Goal: Task Accomplishment & Management: Complete application form

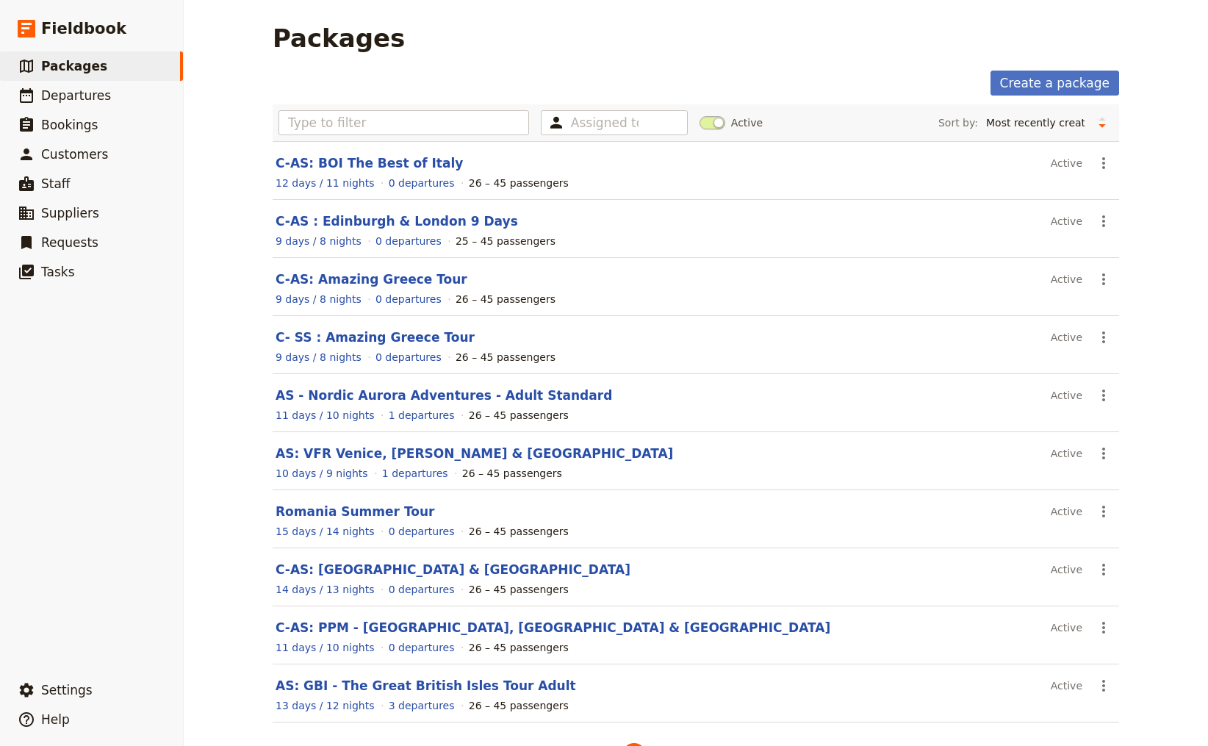
select select "CREATED_AT"
click at [379, 127] on input "text" at bounding box center [404, 122] width 251 height 25
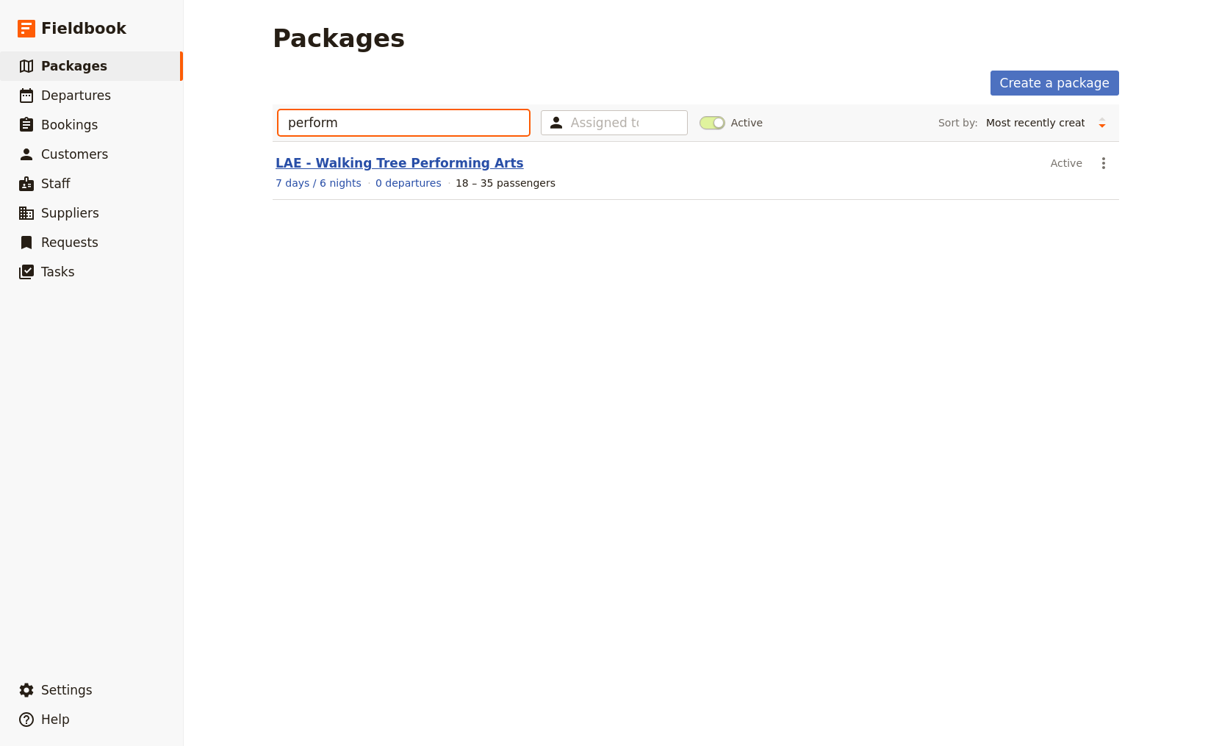
type input "perform"
click at [343, 165] on link "LAE - Walking Tree Performing Arts" at bounding box center [400, 163] width 248 height 15
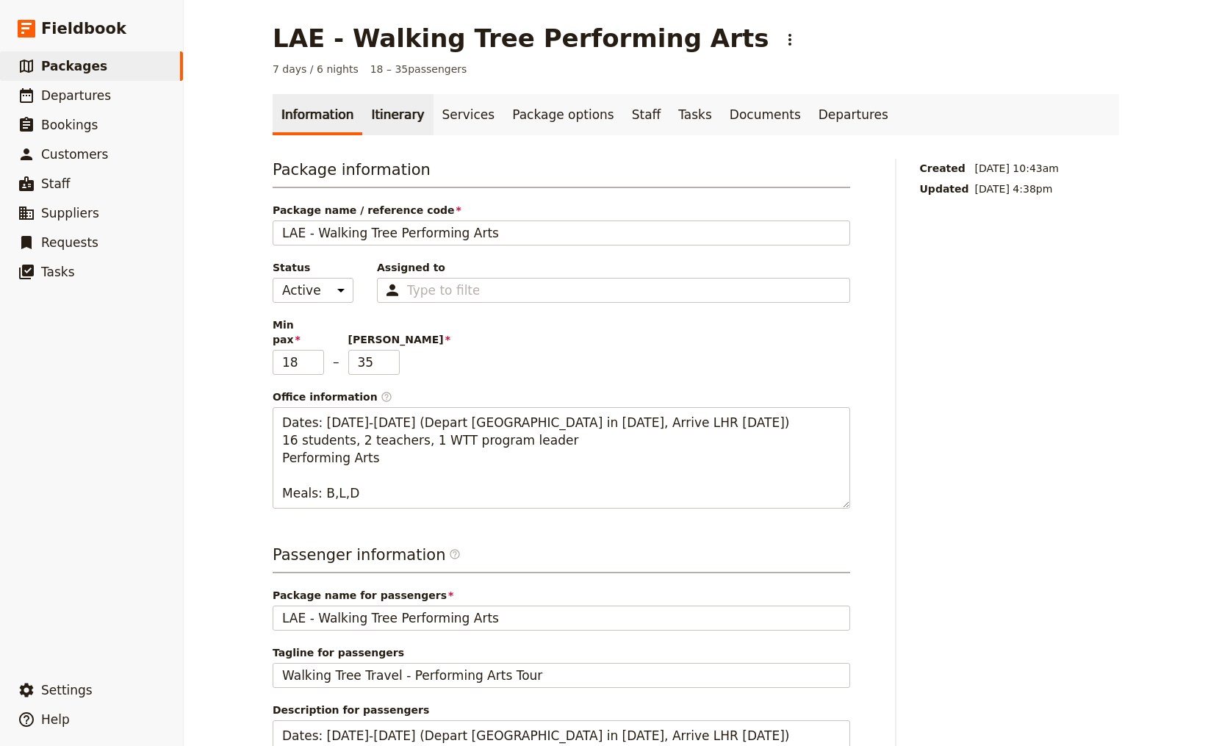
click at [387, 115] on link "Itinerary" at bounding box center [397, 114] width 71 height 41
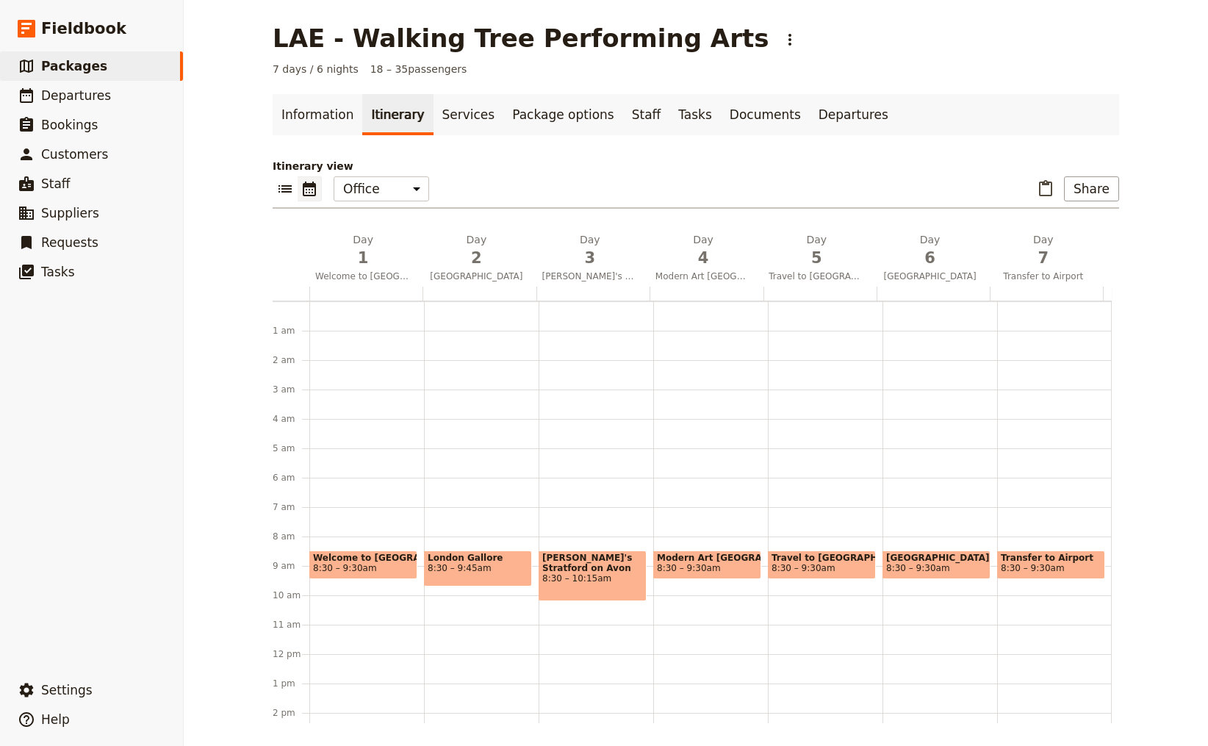
scroll to position [191, 0]
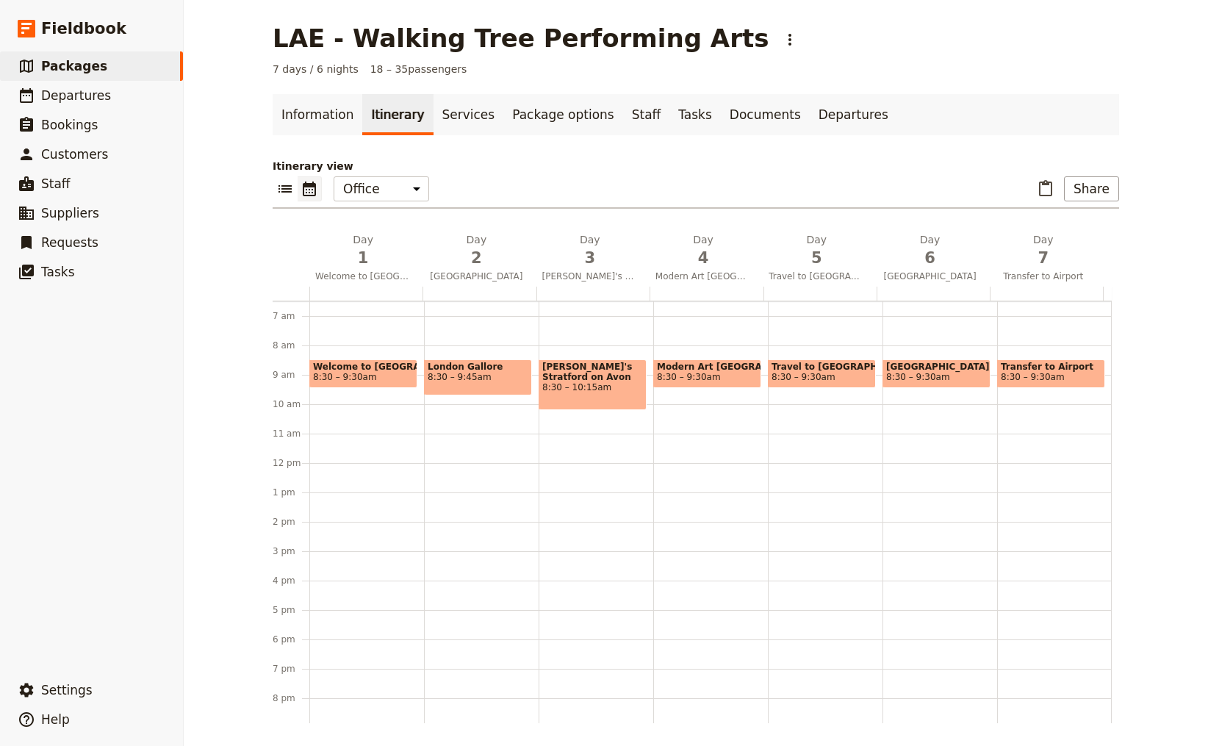
click at [997, 43] on div "LAE - Walking Tree Performing Arts ​" at bounding box center [696, 38] width 847 height 29
click at [320, 121] on link "Information" at bounding box center [318, 114] width 90 height 41
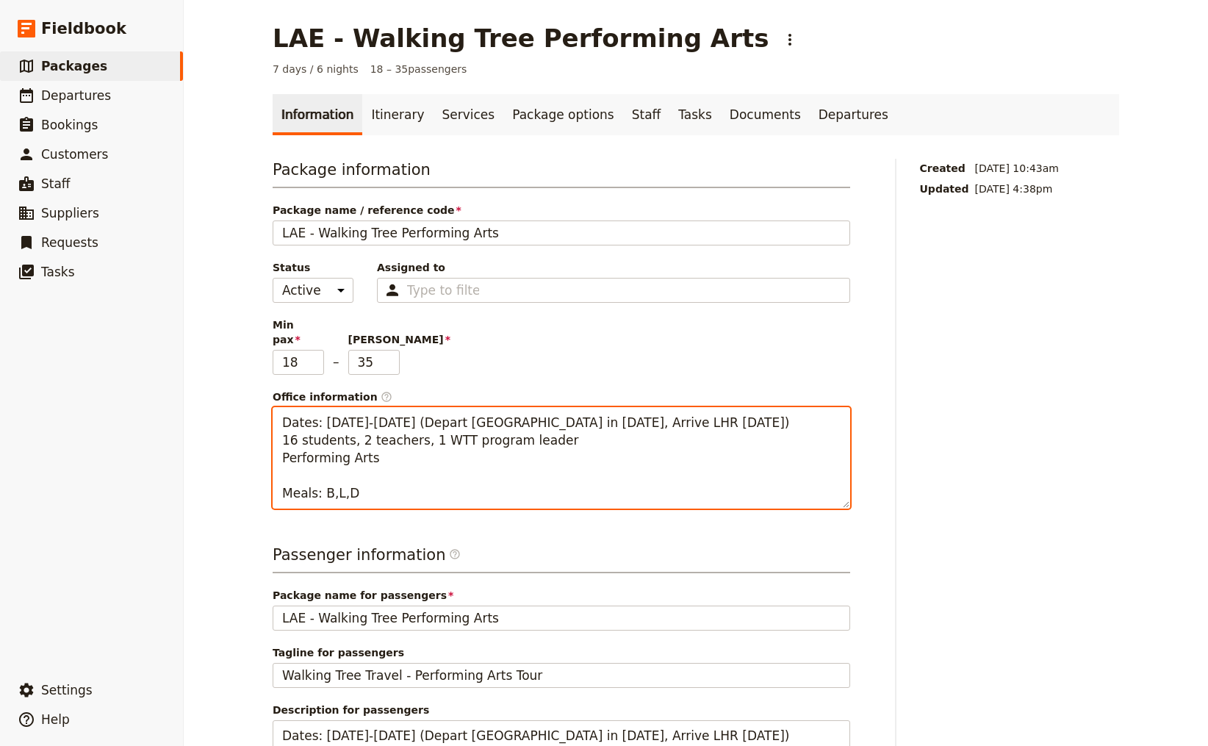
click at [347, 409] on textarea "Dates: [DATE]-[DATE] (Depart [GEOGRAPHIC_DATA] in [DATE], Arrive LHR [DATE]) 16…" at bounding box center [562, 457] width 578 height 101
click at [364, 408] on textarea "Dates: June 10-8, 2026 (Depart [GEOGRAPHIC_DATA] in [DATE], Arrive LHR [DATE]) …" at bounding box center [562, 457] width 578 height 101
click at [525, 409] on textarea "Dates: [DATE]-[DATE] (Depart [GEOGRAPHIC_DATA] in [DATE], Arrive LHR [DATE]) 16…" at bounding box center [562, 457] width 578 height 101
click at [626, 410] on textarea "Dates: [DATE]-[DATE] (Depart [GEOGRAPHIC_DATA] in [DATE], Arrive LHR [DATE]) 16…" at bounding box center [562, 457] width 578 height 101
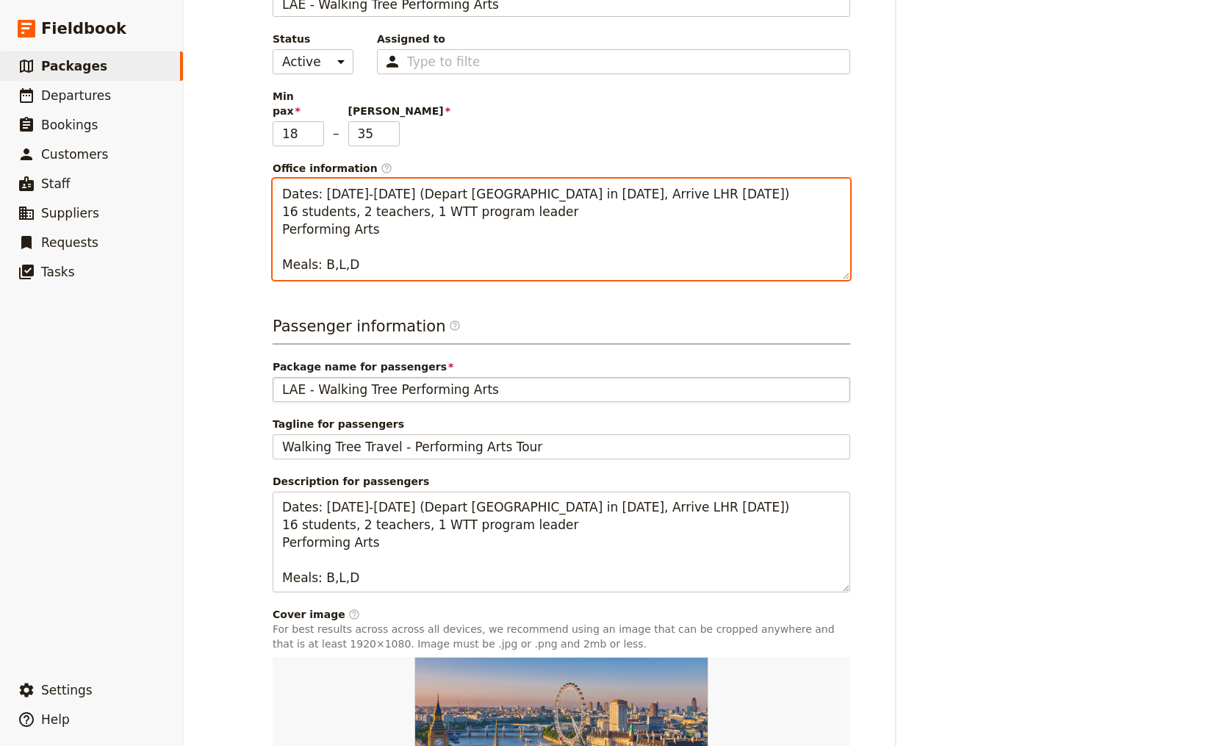
scroll to position [294, 0]
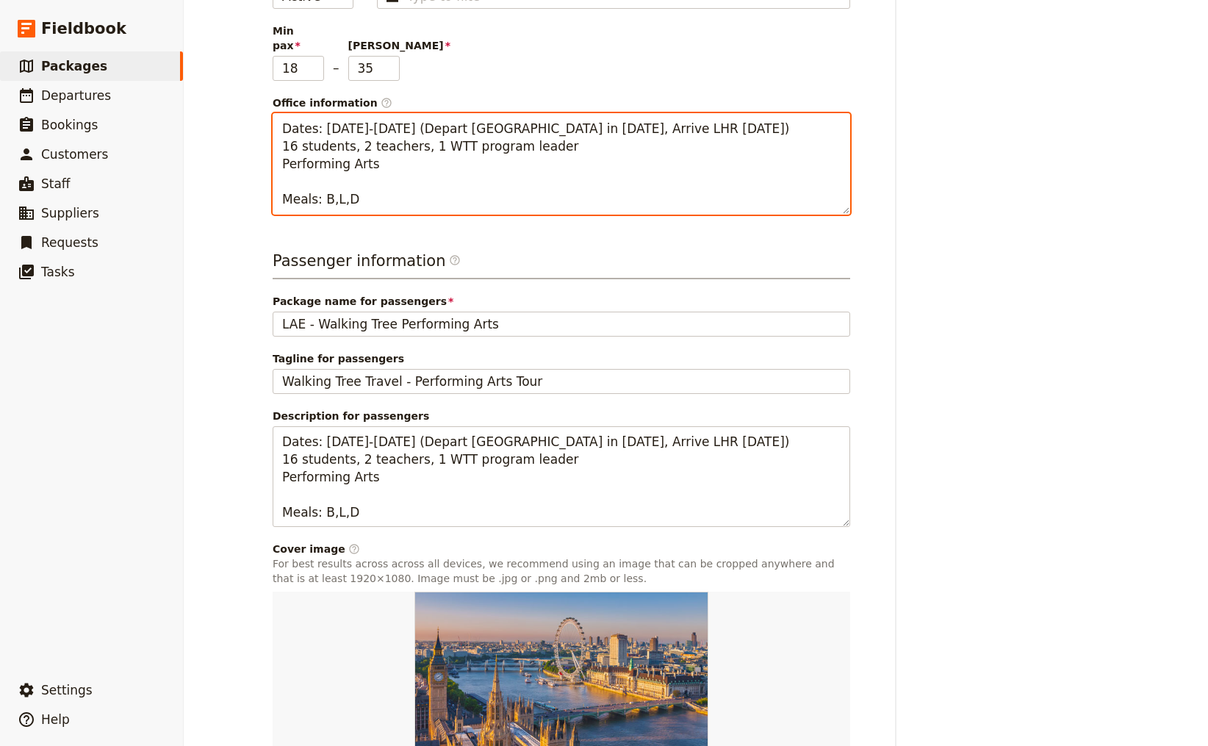
drag, startPoint x: 279, startPoint y: 112, endPoint x: 556, endPoint y: 132, distance: 277.1
click at [556, 132] on textarea "Dates: [DATE]-[DATE] (Depart [GEOGRAPHIC_DATA] in [DATE], Arrive LHR [DATE]) 16…" at bounding box center [562, 163] width 578 height 101
type textarea "Dates: [DATE]-[DATE] (Depart [GEOGRAPHIC_DATA] in [DATE], Arrive LHR [DATE]) 16…"
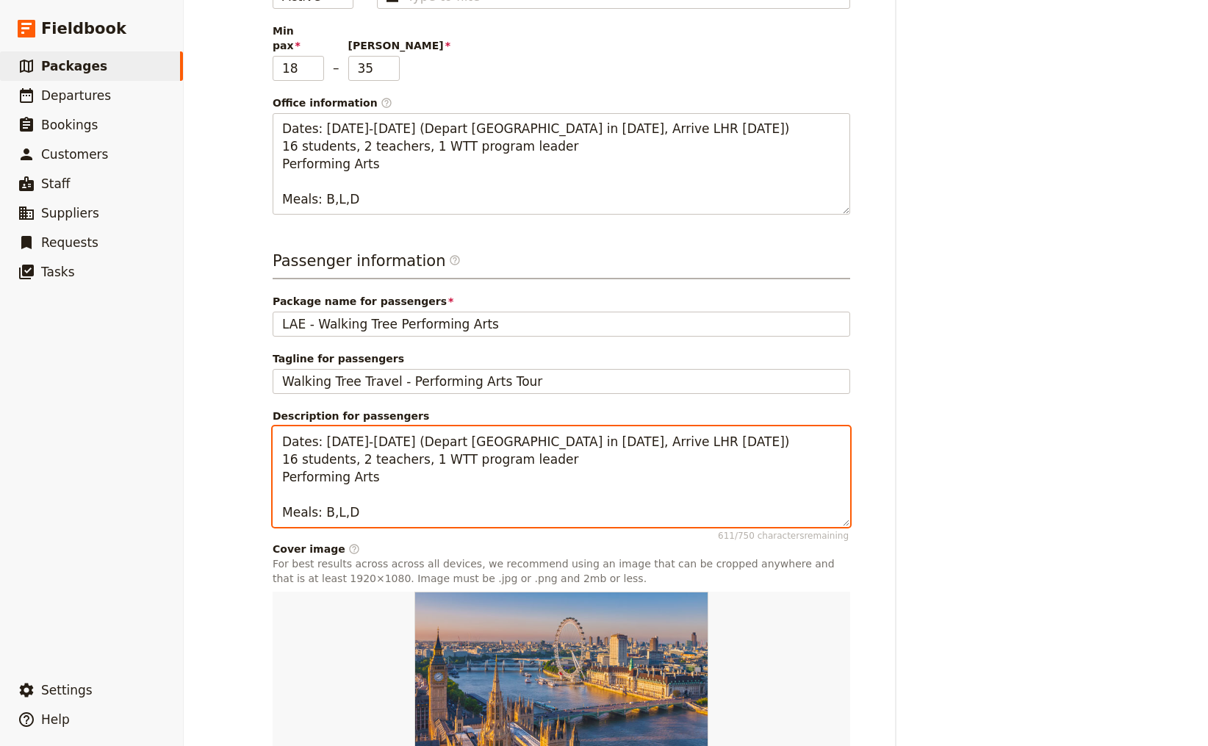
drag, startPoint x: 547, startPoint y: 444, endPoint x: 253, endPoint y: 412, distance: 295.8
click at [255, 412] on main "LAE - Walking Tree Performing Arts ​ 7 days / 6 nights 18 – 35 passengers Infor…" at bounding box center [696, 288] width 882 height 1165
paste textarea "0-16 2026 (Depart [GEOGRAPHIC_DATA] in [DATE], Arrive LHR [DATE]"
click at [407, 462] on textarea "Dates: [DATE]-[DATE] (Depart [GEOGRAPHIC_DATA] in [DATE], Arrive LHR [DATE]) 16…" at bounding box center [562, 476] width 578 height 101
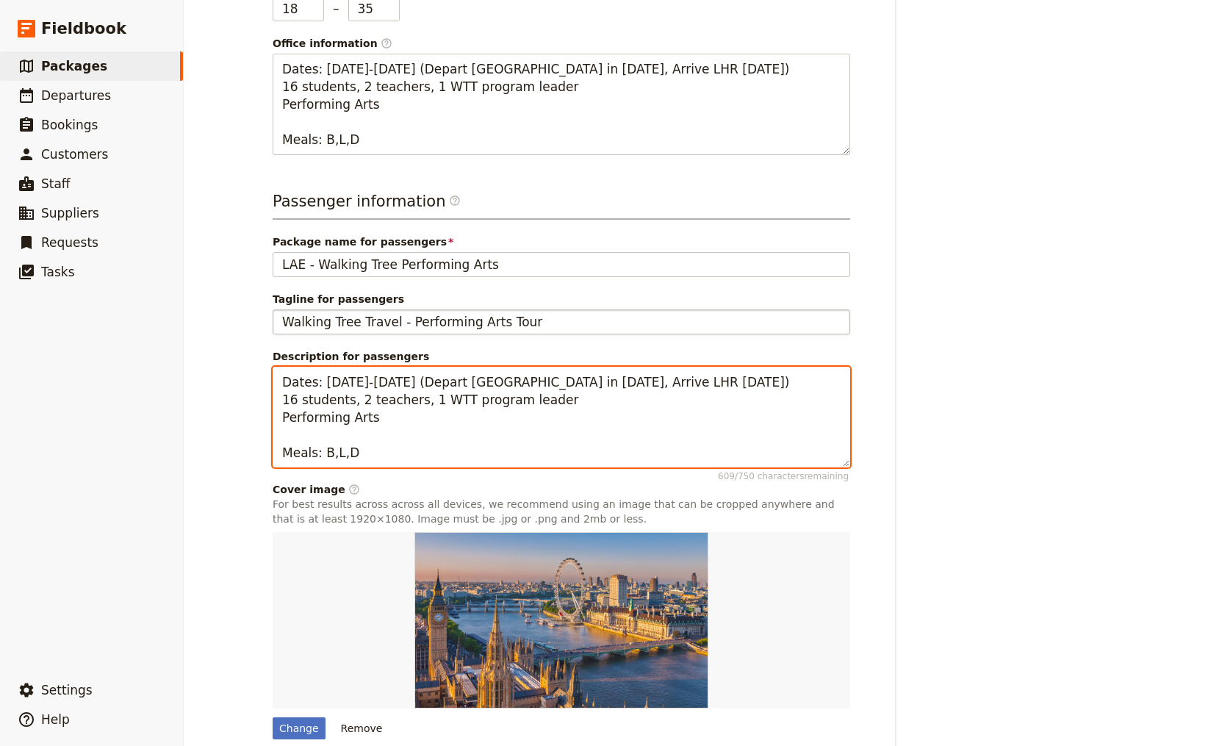
scroll to position [401, 0]
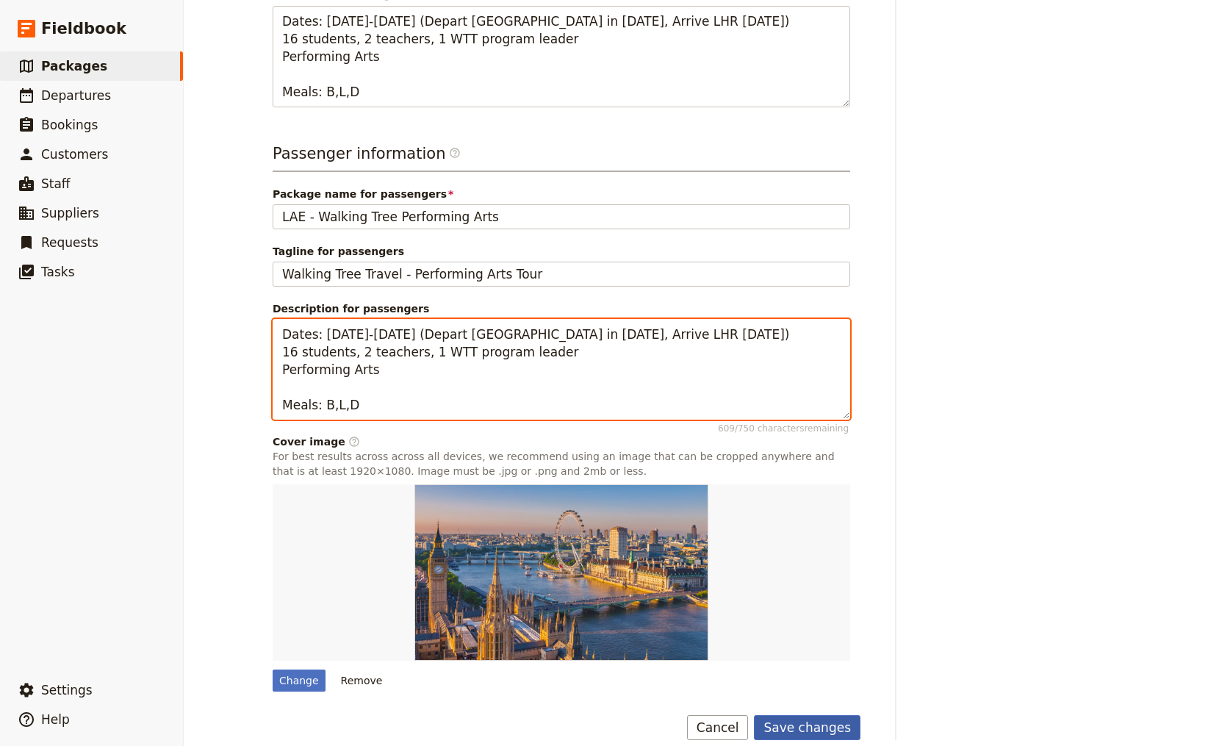
type textarea "Dates: [DATE]-[DATE] (Depart [GEOGRAPHIC_DATA] in [DATE], Arrive LHR [DATE]) 16…"
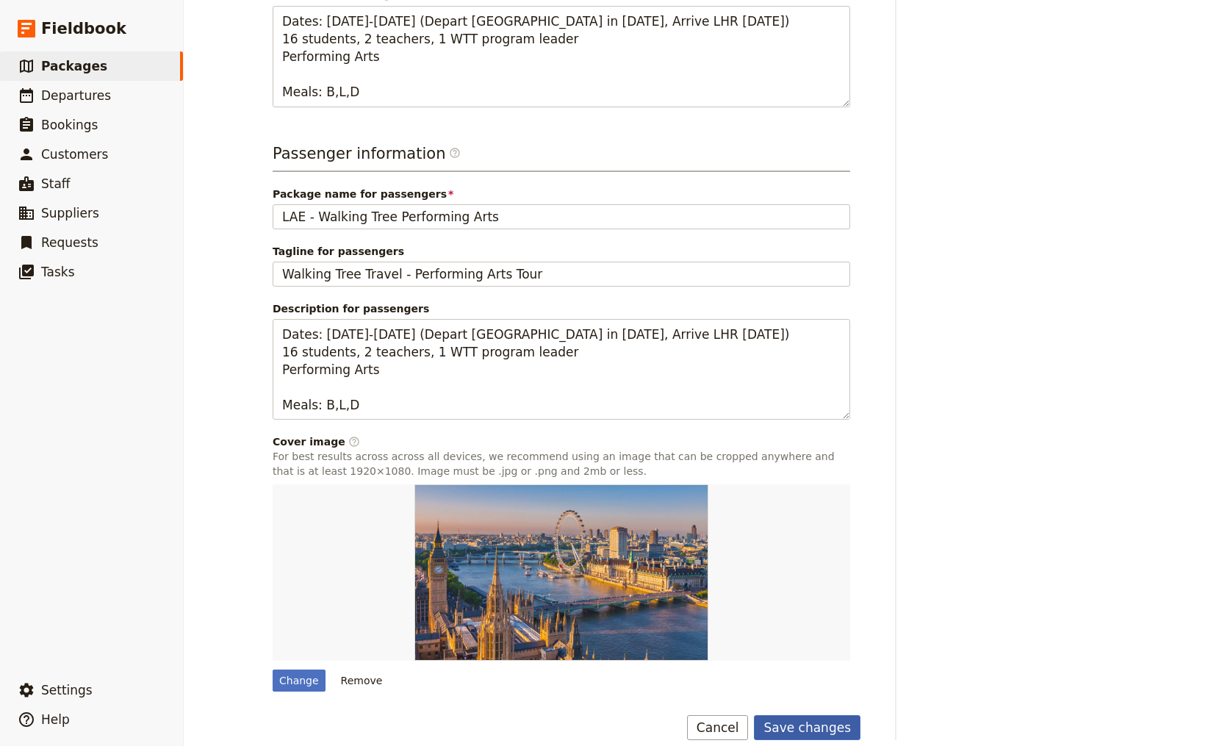
click at [825, 715] on button "Save changes" at bounding box center [807, 727] width 107 height 25
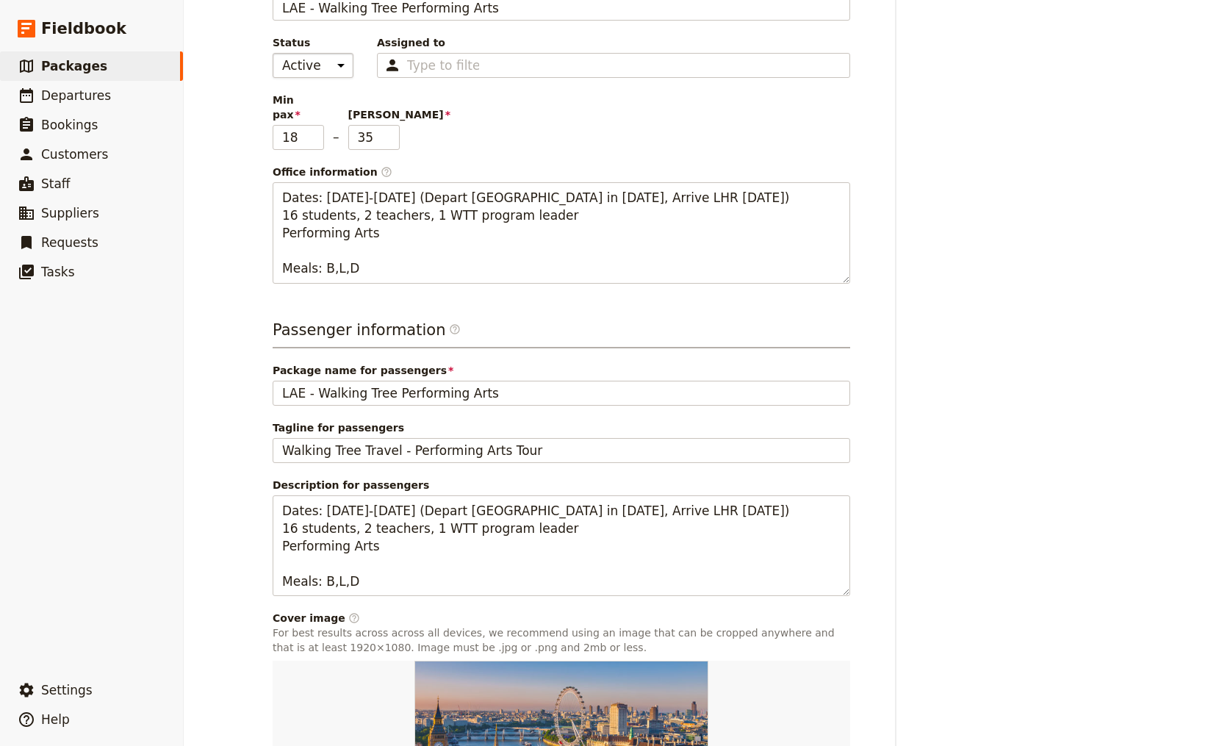
scroll to position [0, 0]
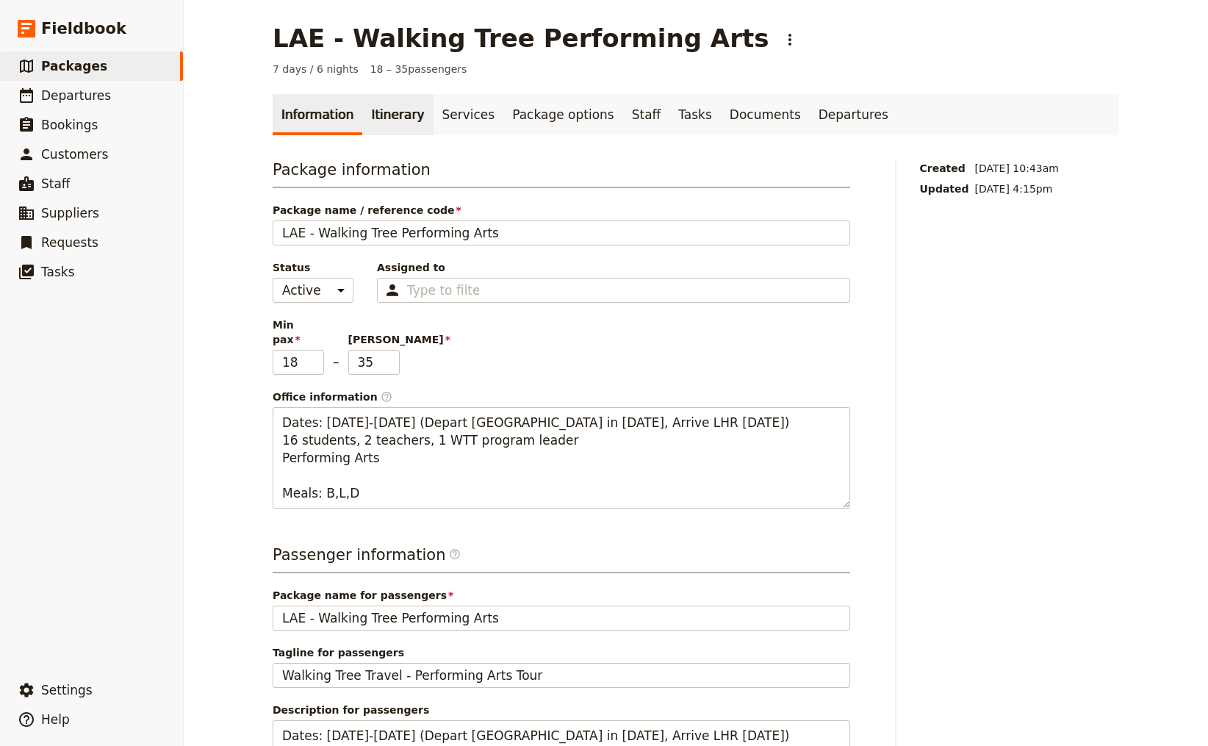
click at [376, 115] on link "Itinerary" at bounding box center [397, 114] width 71 height 41
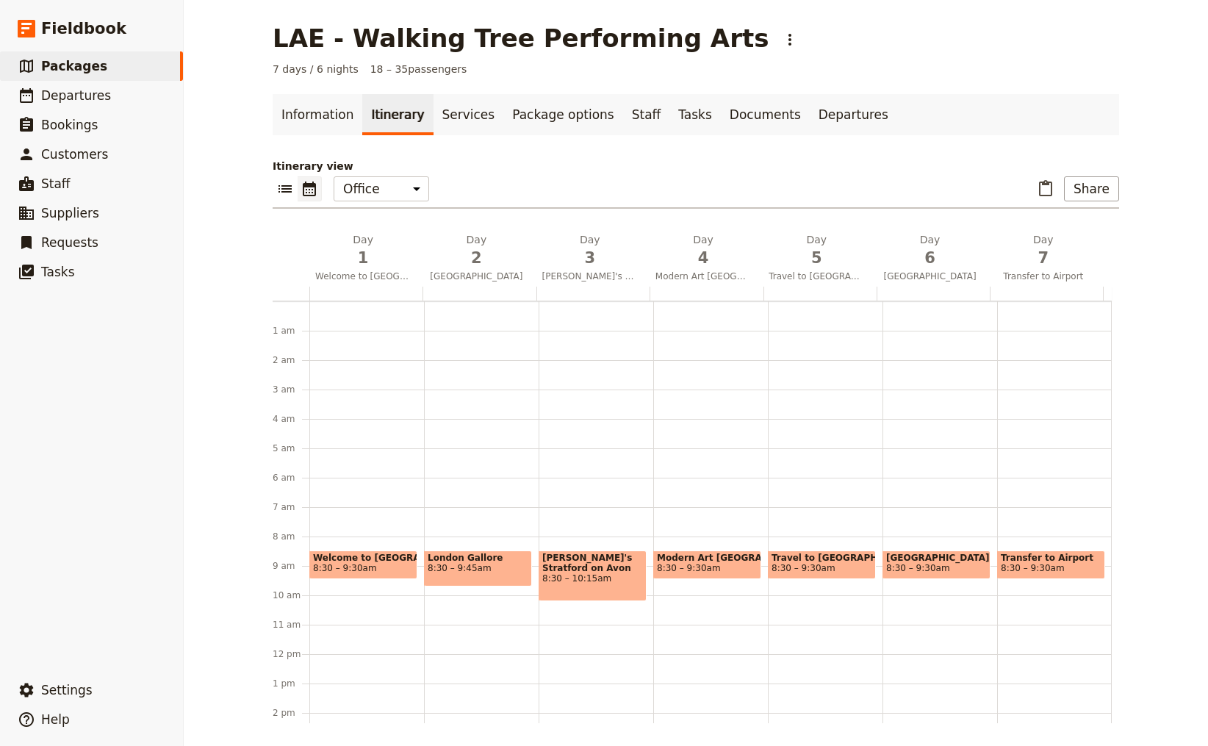
scroll to position [191, 0]
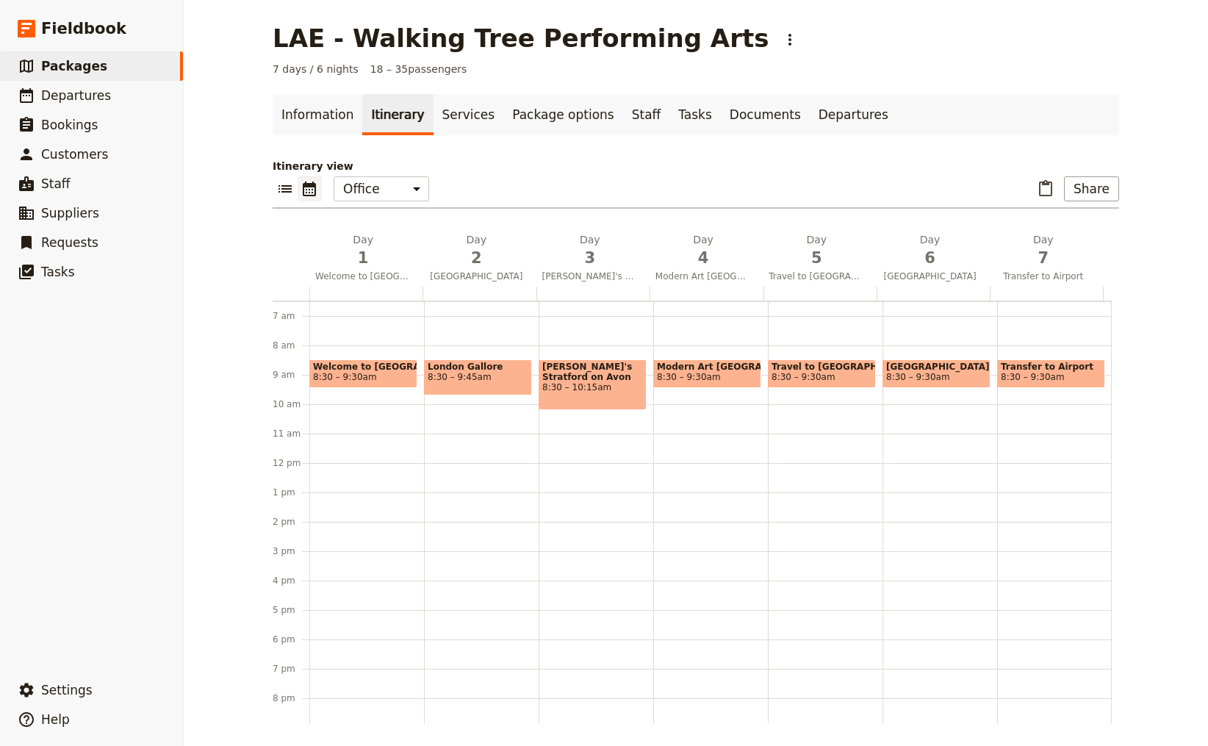
click at [349, 372] on span "8:30 – 9:30am" at bounding box center [345, 377] width 64 height 10
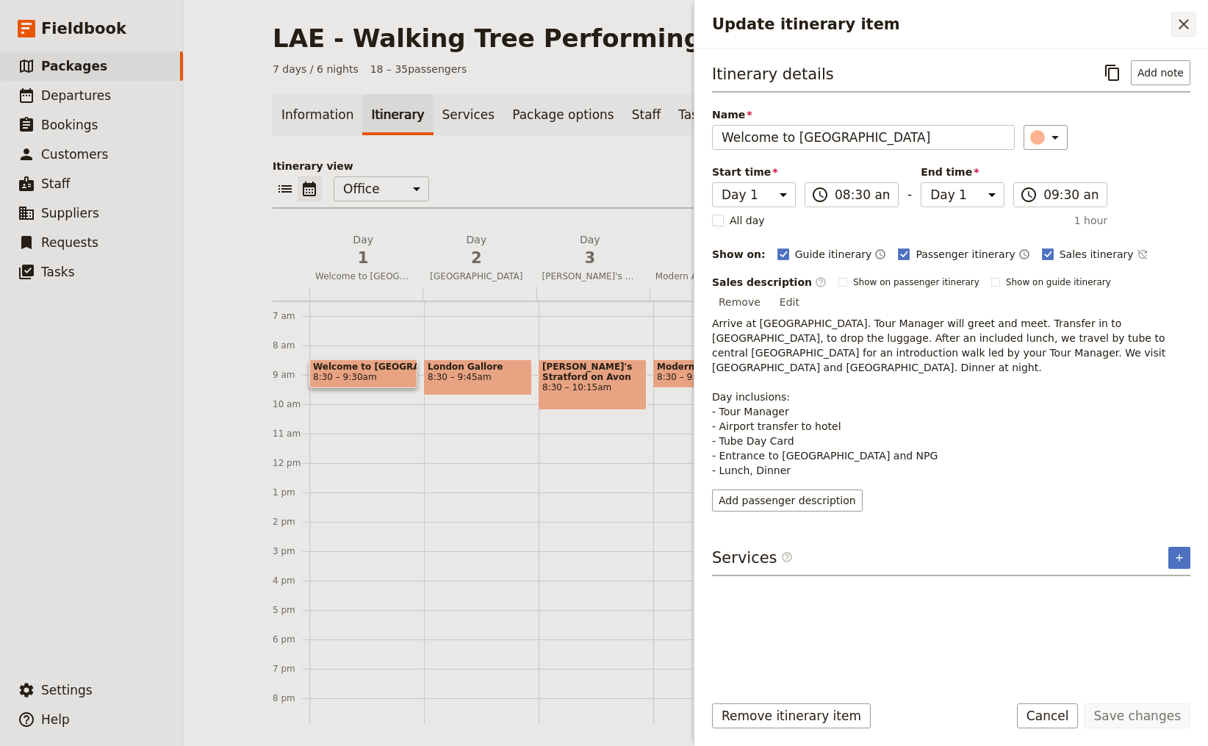
click at [1186, 24] on icon "Close drawer" at bounding box center [1184, 24] width 18 height 18
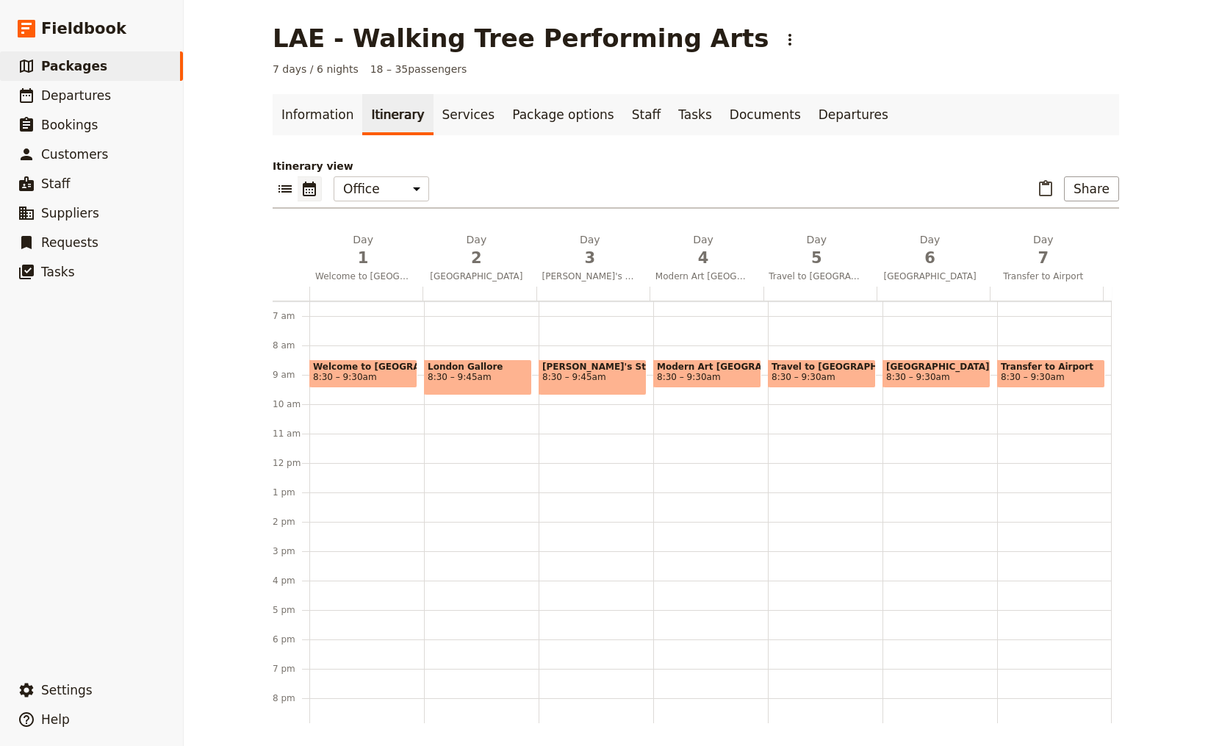
click at [476, 373] on span "8:30 – 9:45am" at bounding box center [478, 377] width 101 height 10
select select "2"
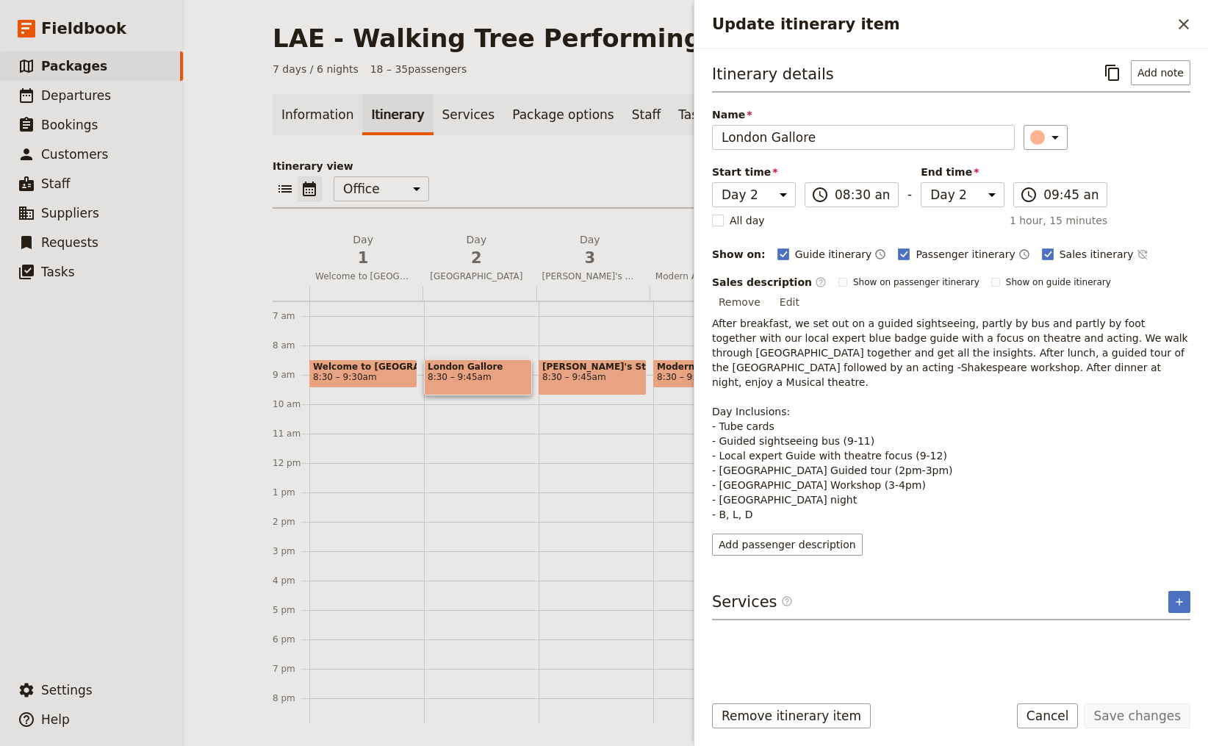
click at [1186, 24] on icon "Close drawer" at bounding box center [1184, 24] width 18 height 18
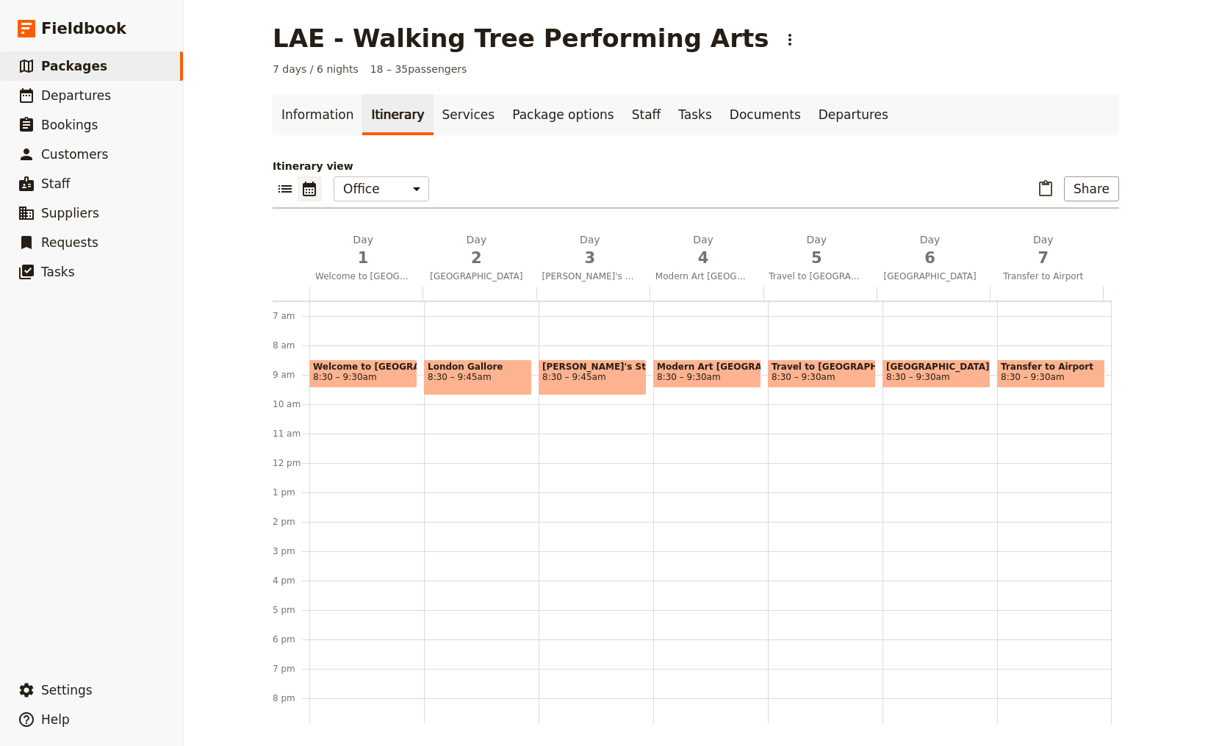
click at [614, 372] on span "8:30 – 9:45am" at bounding box center [592, 377] width 101 height 10
select select "3"
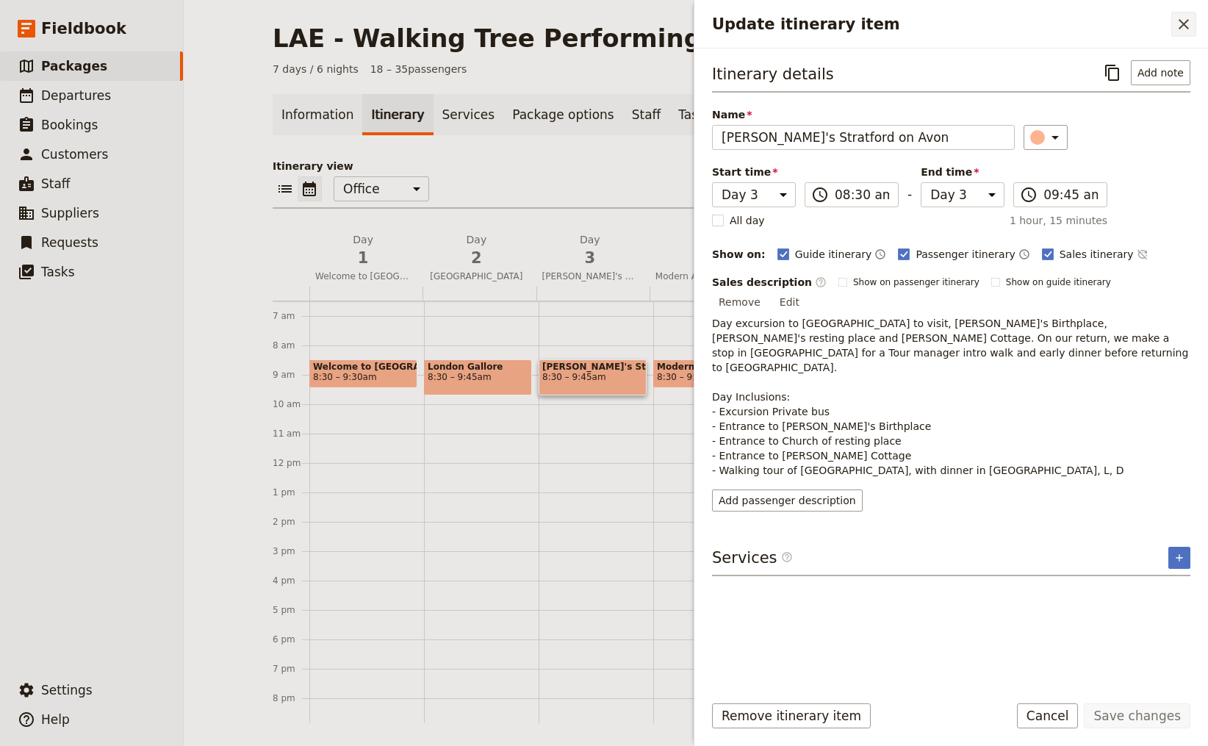
click at [1187, 23] on icon "Close drawer" at bounding box center [1184, 24] width 18 height 18
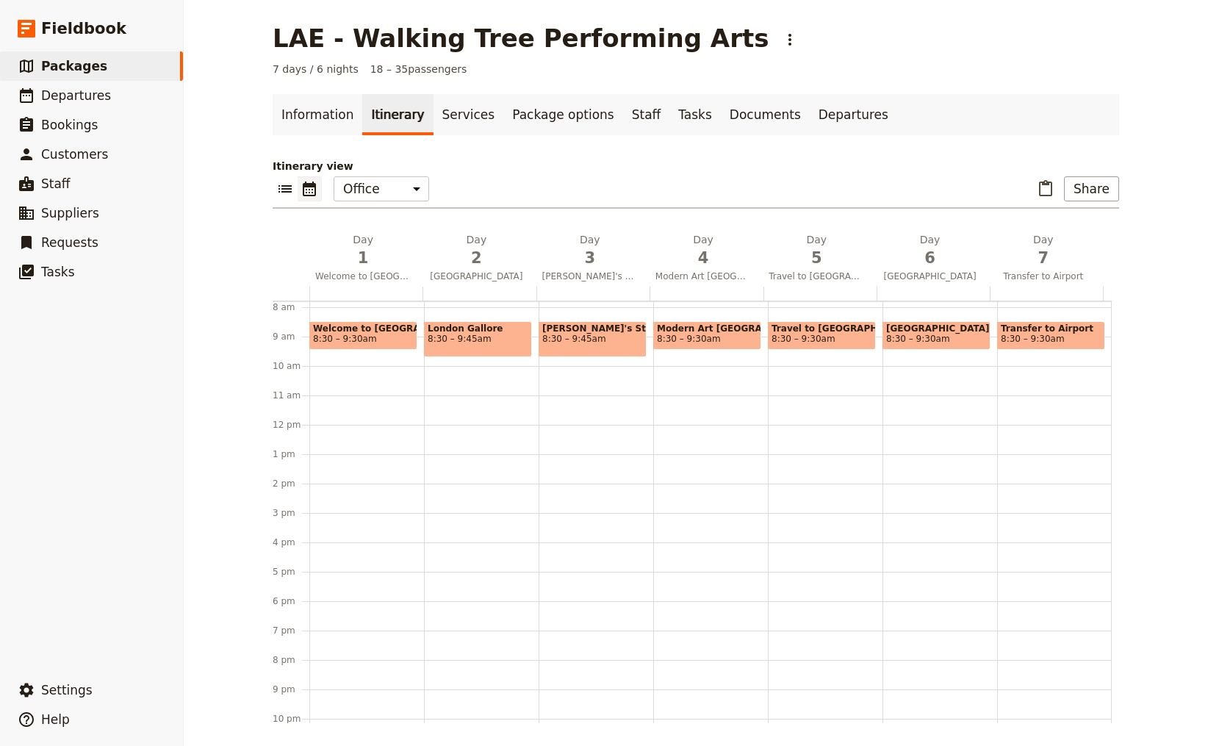
scroll to position [250, 0]
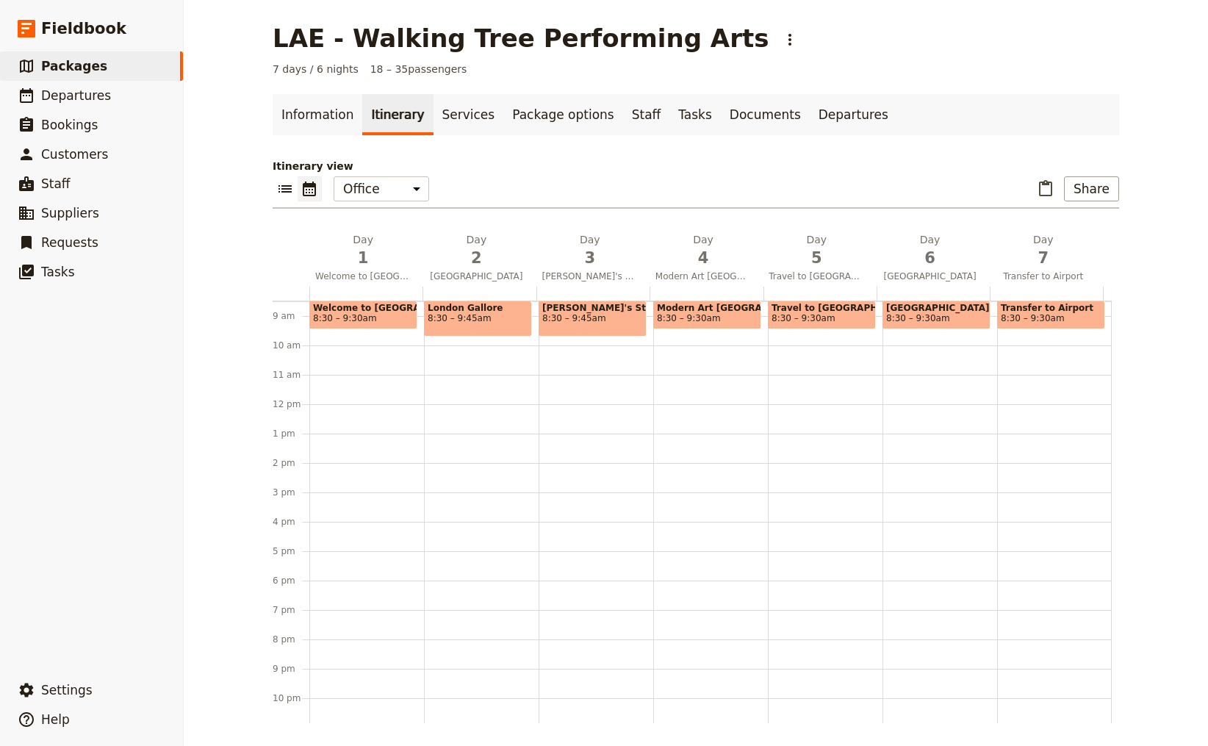
click at [703, 317] on span "8:30 – 9:30am" at bounding box center [707, 318] width 101 height 10
select select "4"
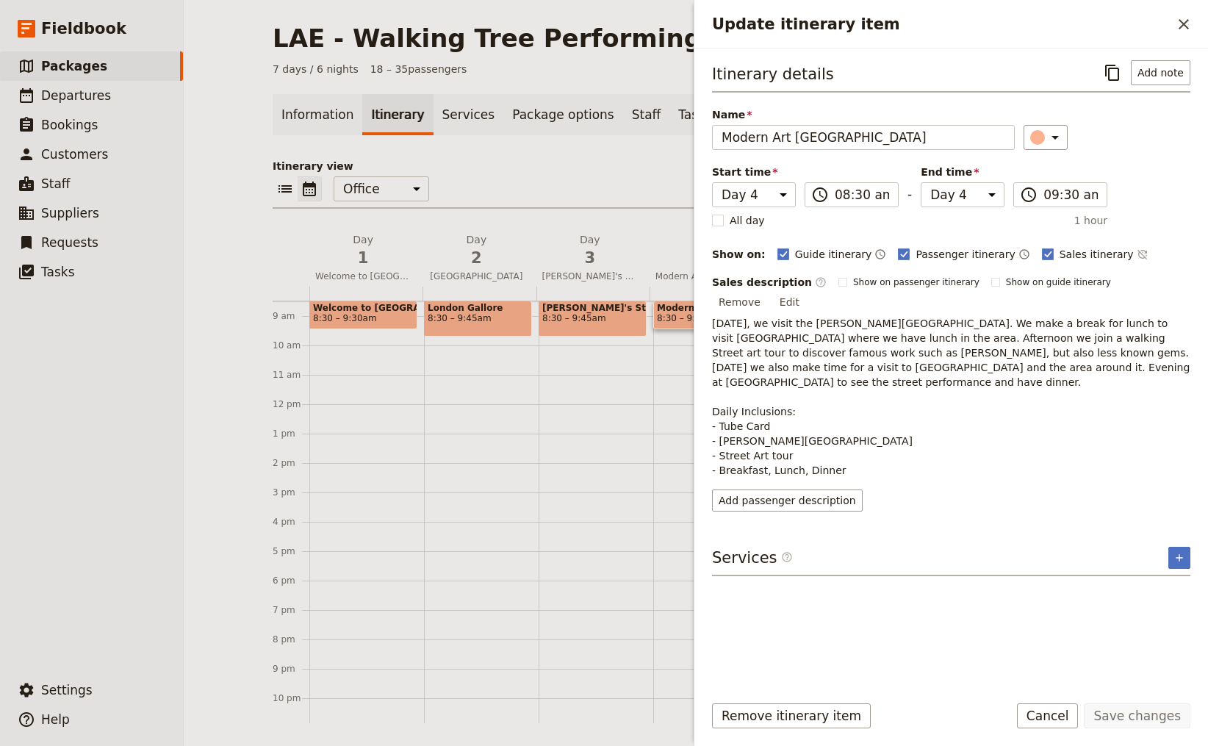
click at [1184, 23] on icon "Close drawer" at bounding box center [1184, 24] width 18 height 18
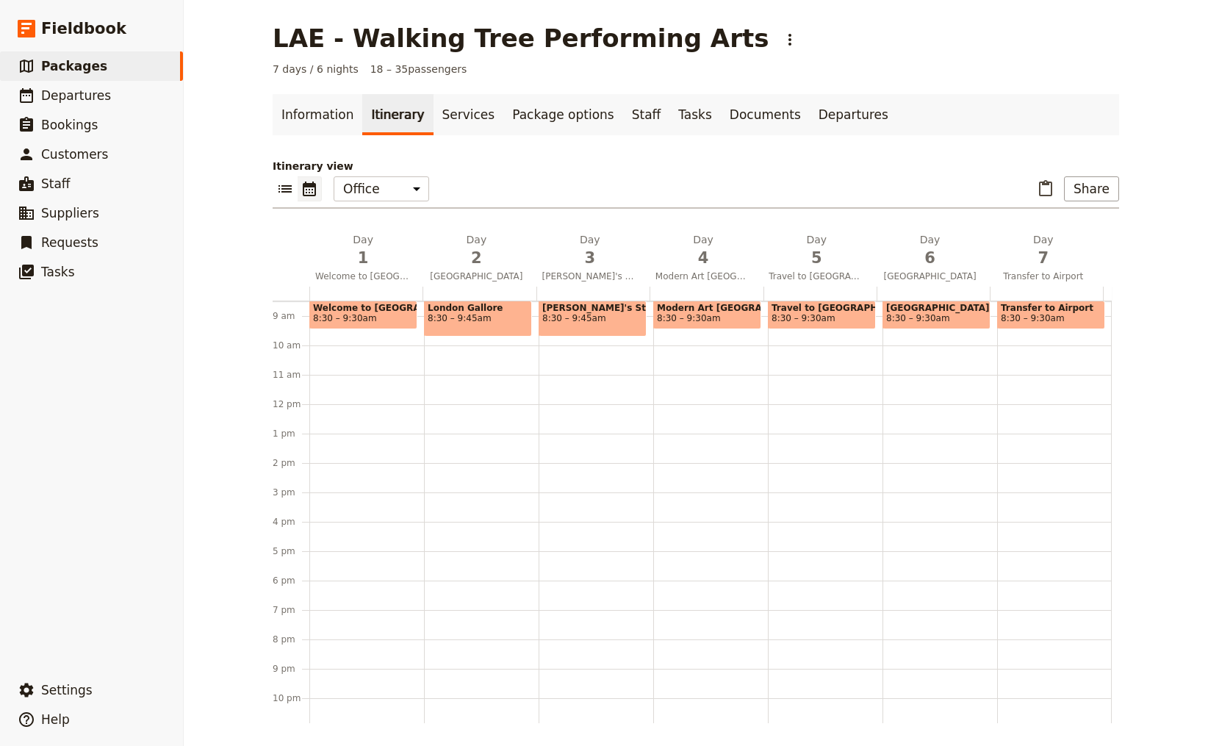
click at [812, 320] on span "8:30 – 9:30am" at bounding box center [804, 318] width 64 height 10
select select "5"
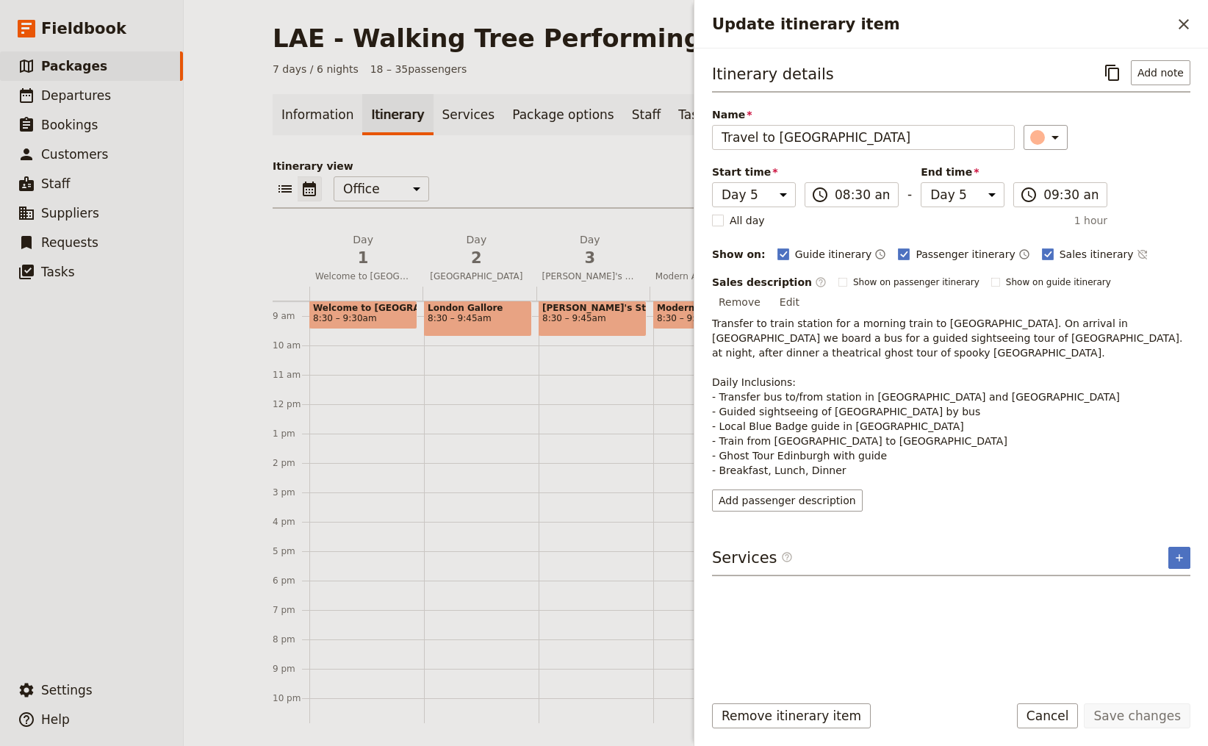
click at [662, 194] on div "​ ​ Office Guide Passenger Sales ​ Share" at bounding box center [696, 192] width 847 height 32
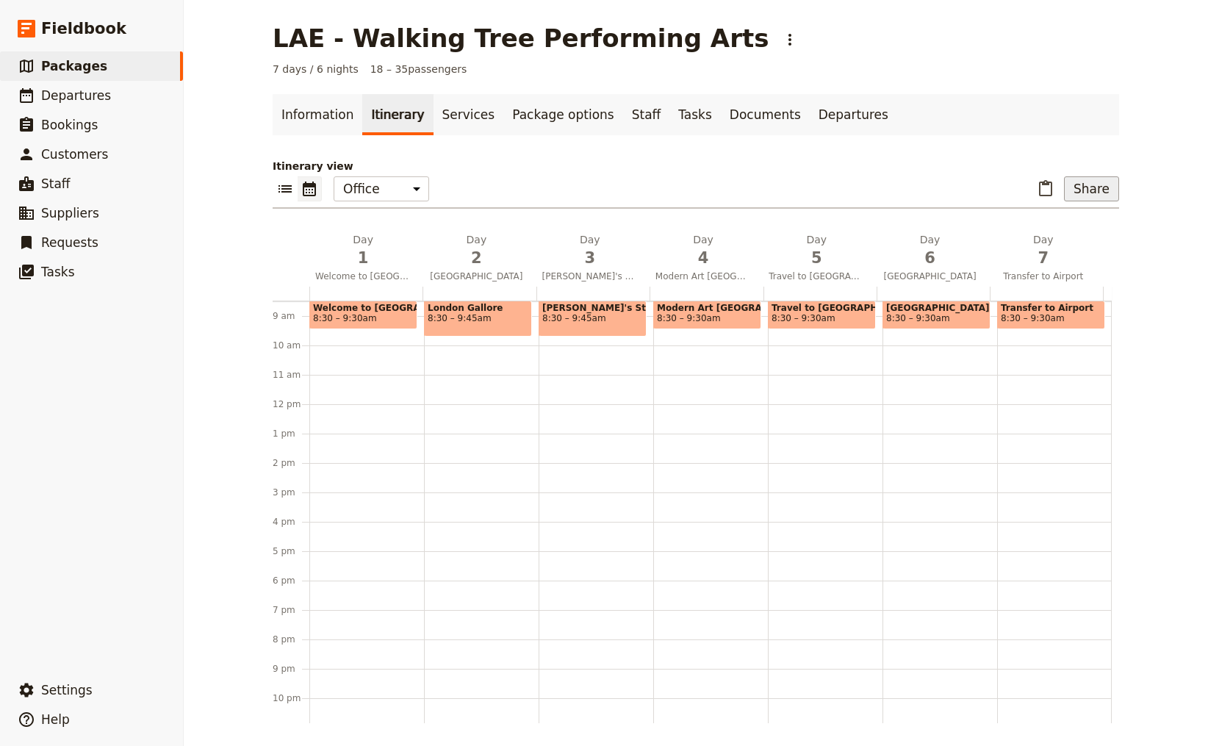
click at [1101, 190] on button "Share" at bounding box center [1091, 188] width 55 height 25
click at [1050, 265] on span "Sales Brochure" at bounding box center [1044, 262] width 77 height 15
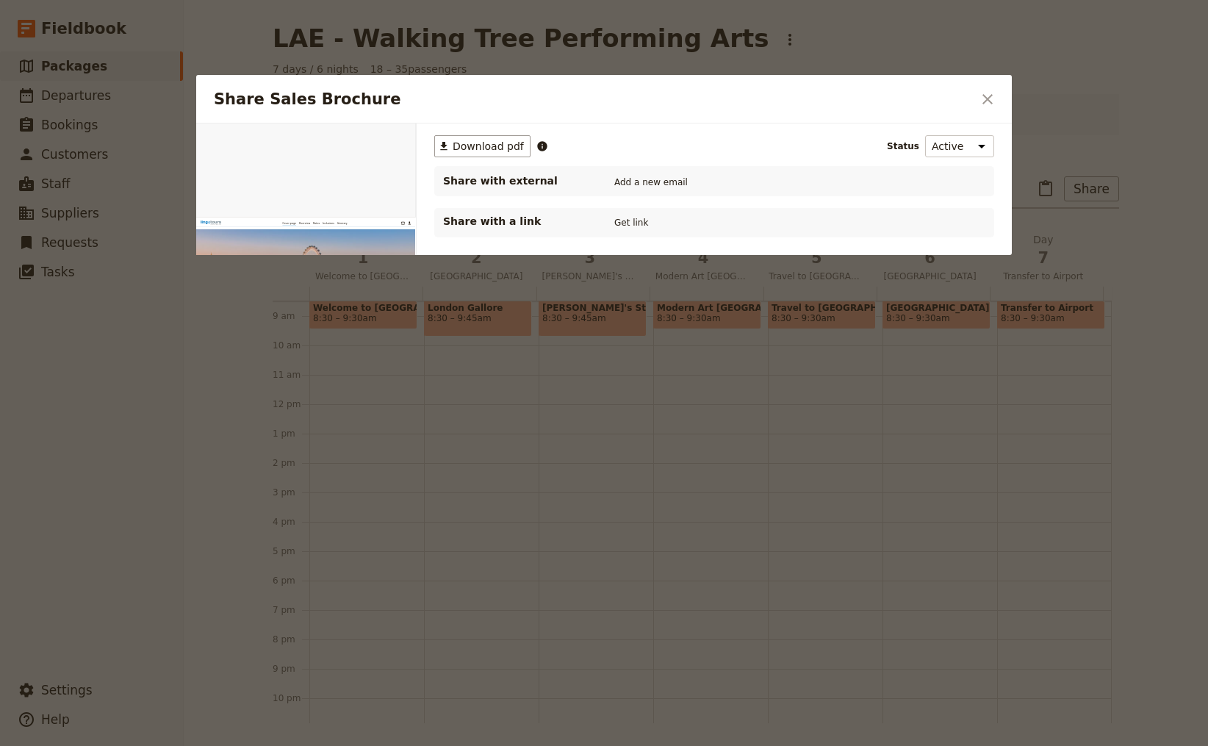
scroll to position [0, 0]
click at [482, 147] on span "Download pdf" at bounding box center [488, 146] width 71 height 15
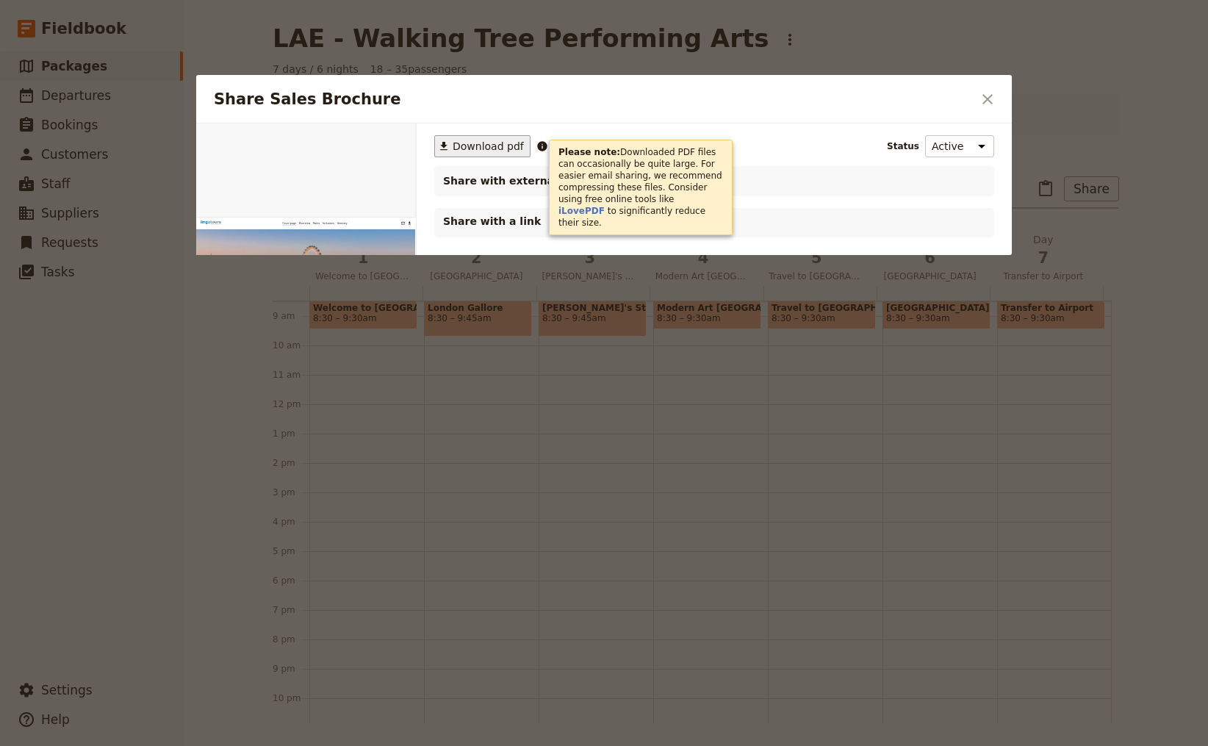
click at [1129, 88] on div at bounding box center [604, 373] width 1208 height 746
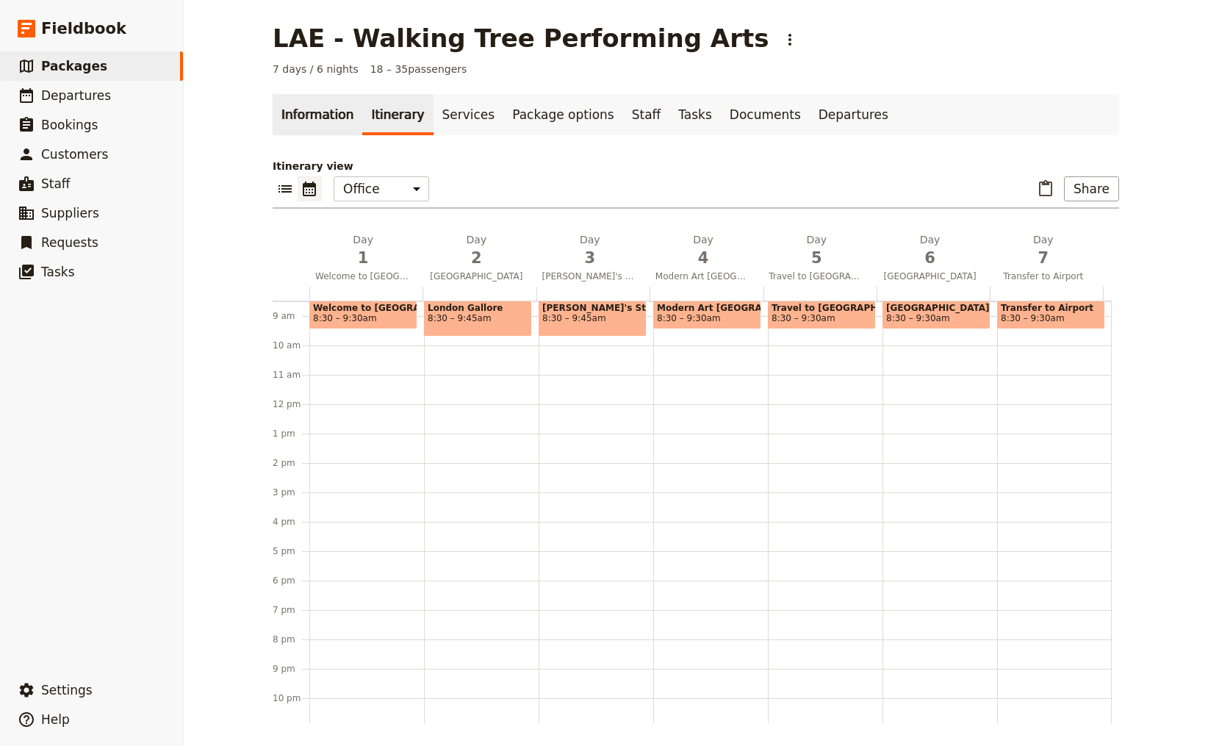
click at [308, 115] on link "Information" at bounding box center [318, 114] width 90 height 41
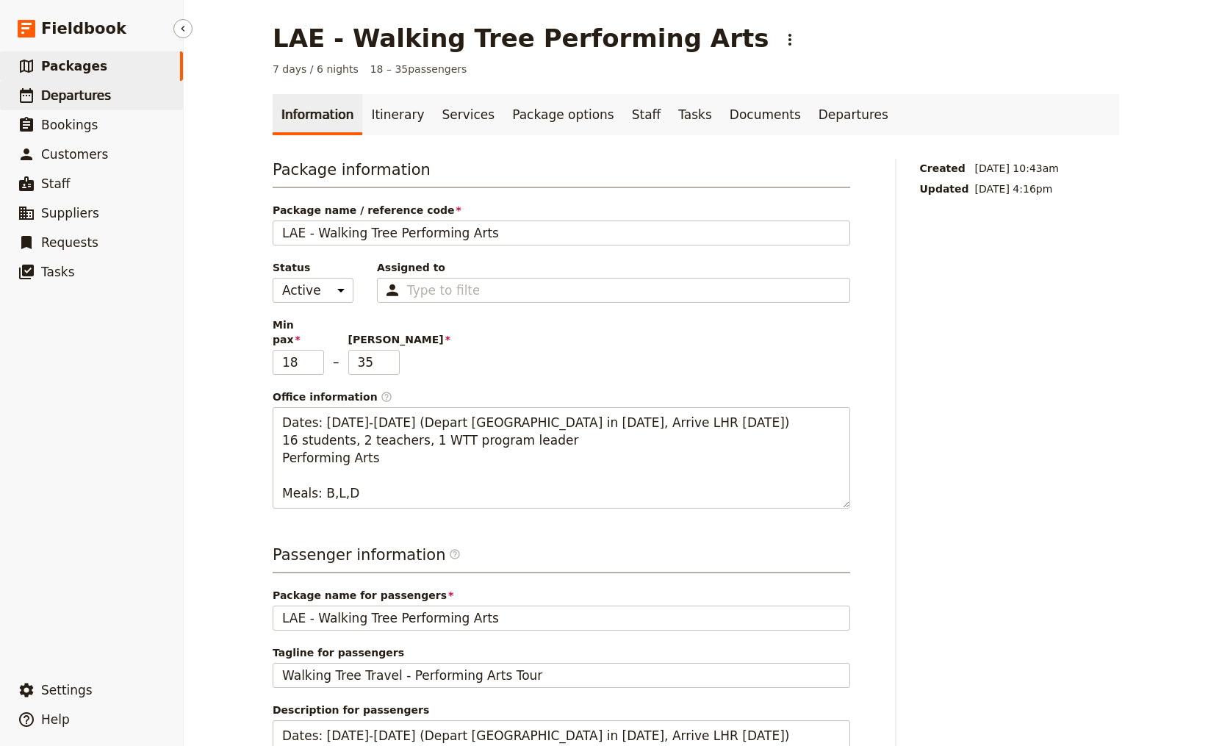
click at [99, 95] on span "Departures" at bounding box center [76, 95] width 70 height 15
select select "CREATED_AT"
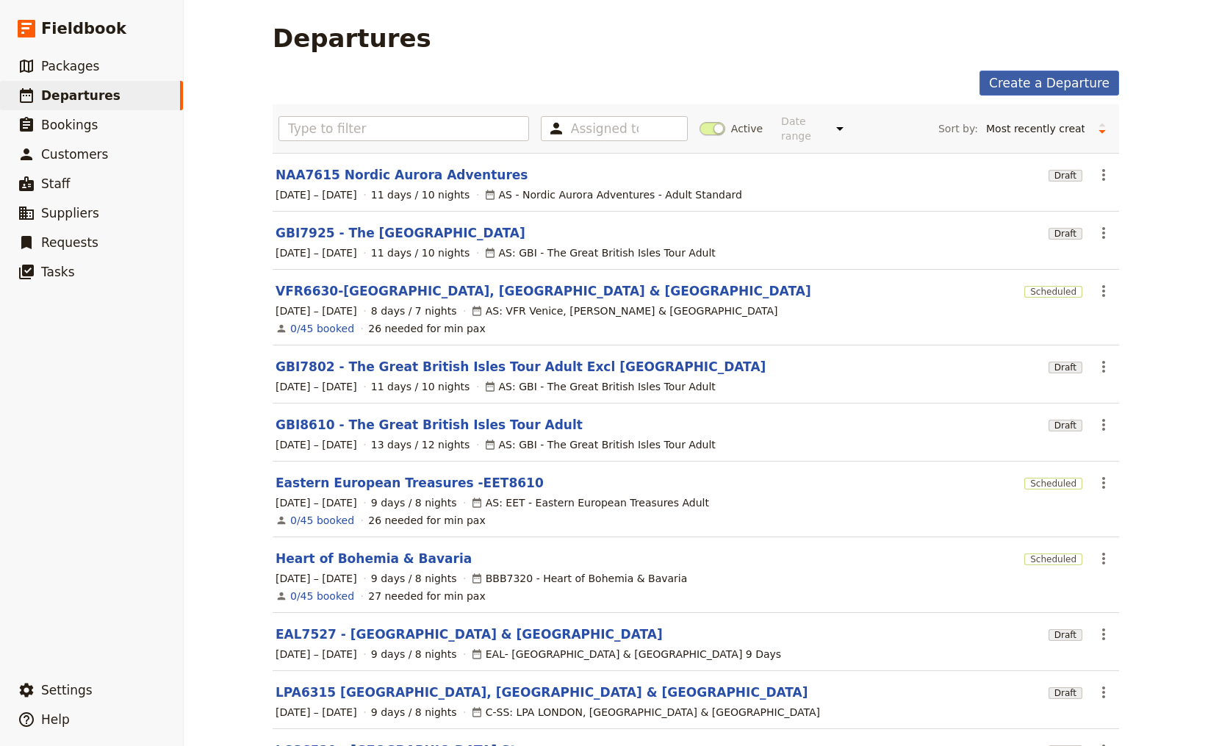
click at [1036, 86] on link "Create a Departure" at bounding box center [1050, 83] width 140 height 25
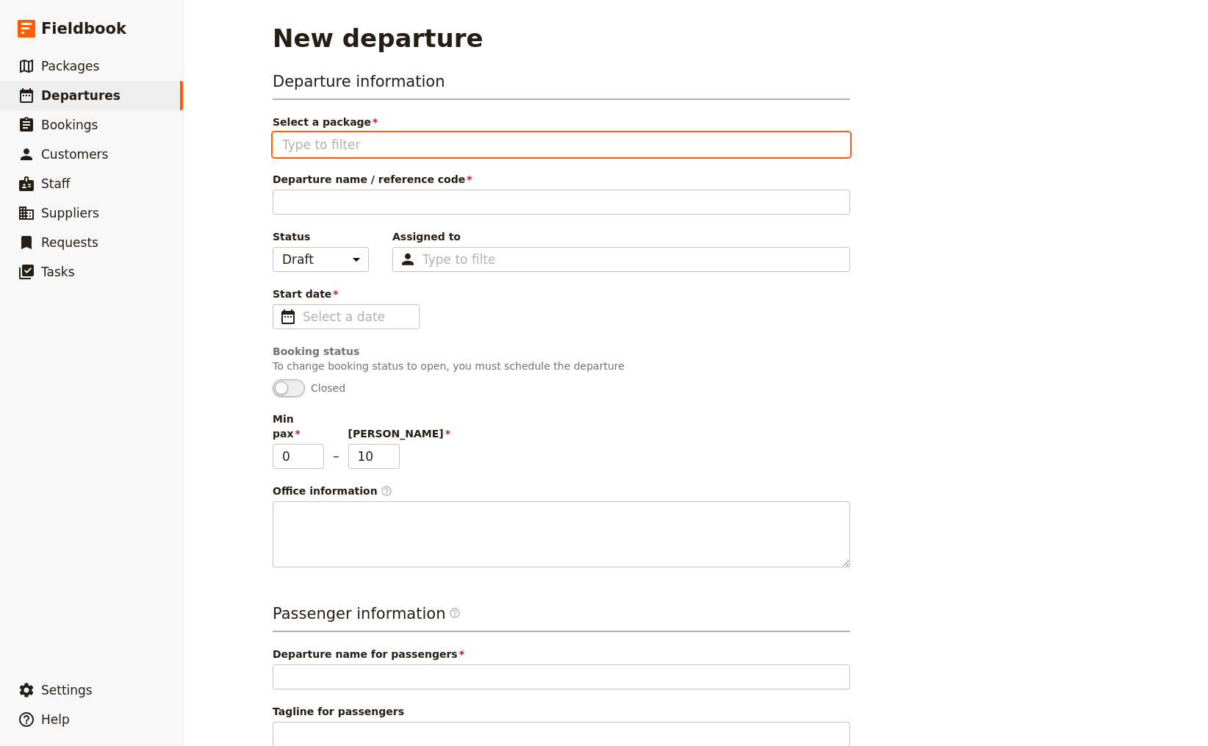
click at [370, 147] on input "Select a package" at bounding box center [561, 145] width 559 height 18
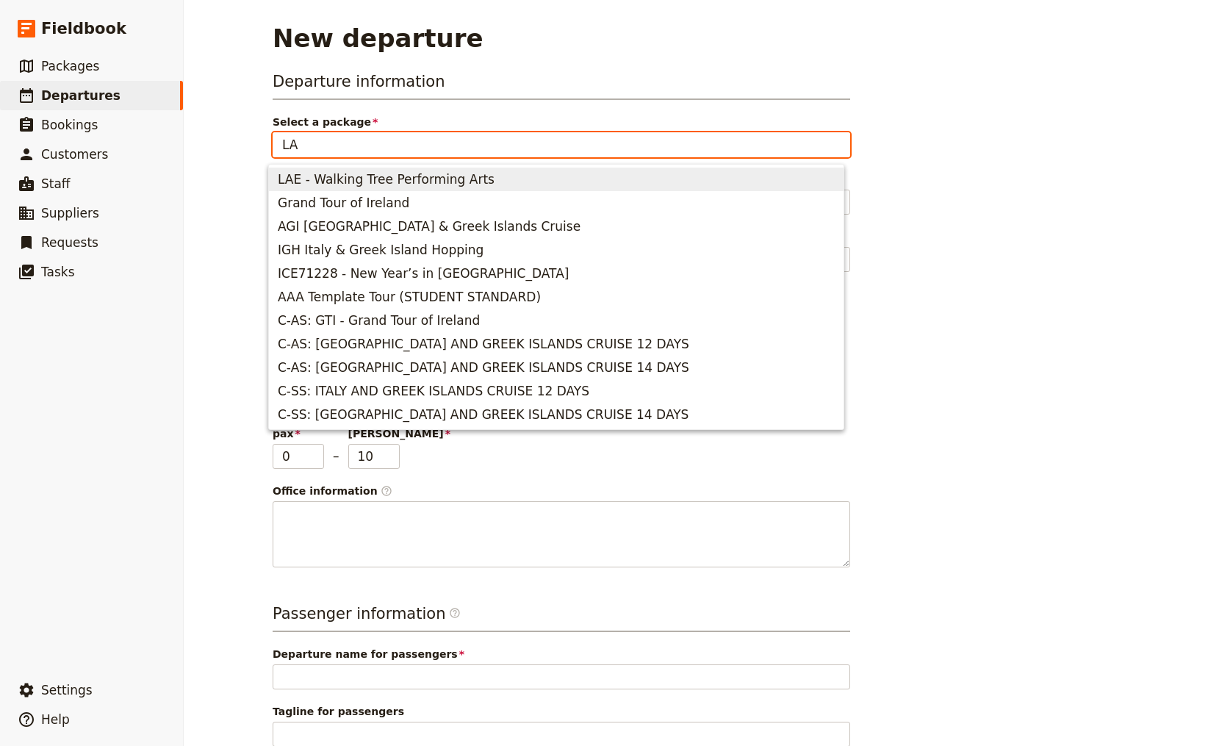
click at [409, 178] on span "LAE - Walking Tree Performing Arts" at bounding box center [386, 180] width 217 height 18
type input "LAE - Walking Tree Performing Arts"
type input "18"
type input "35"
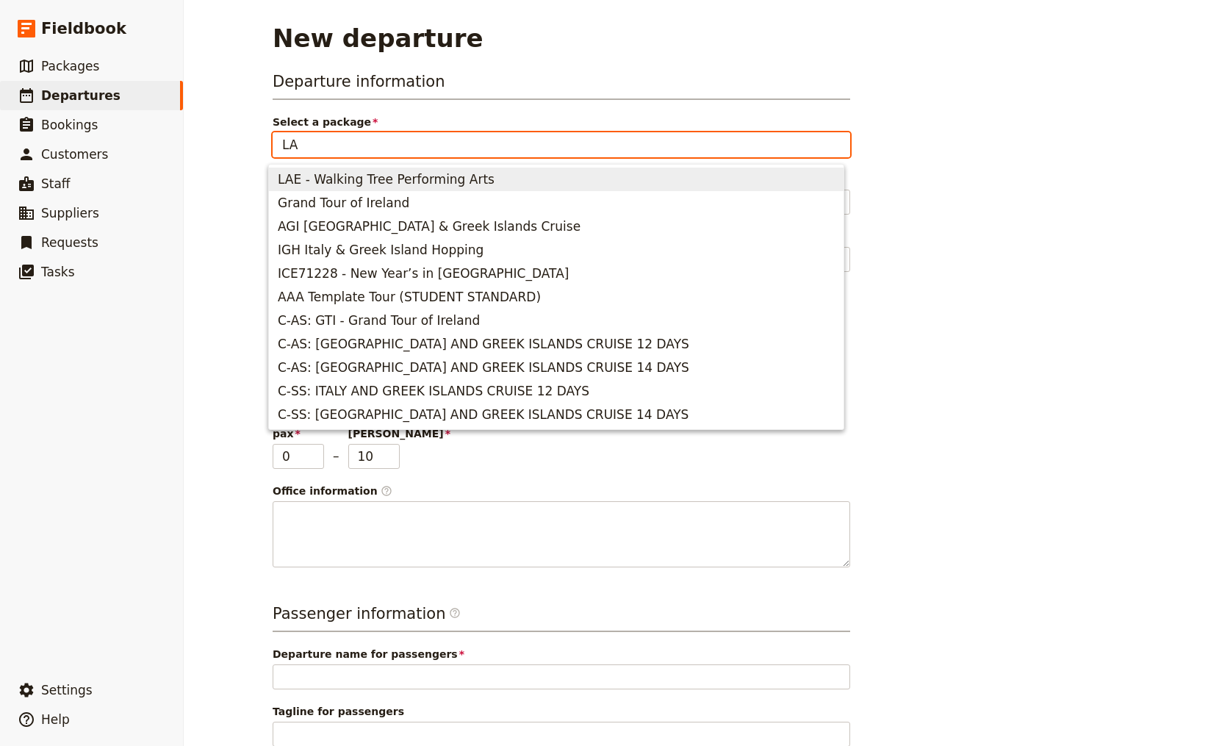
type textarea "Dates: [DATE]-[DATE] (Depart [GEOGRAPHIC_DATA] in [DATE], Arrive LHR [DATE]) 16…"
type input "LAE - Walking Tree Performing Arts"
type input "Walking Tree Travel - Performing Arts Tour"
type textarea "Dates: [DATE]-[DATE] (Depart [GEOGRAPHIC_DATA] in [DATE], Arrive LHR [DATE]) 16…"
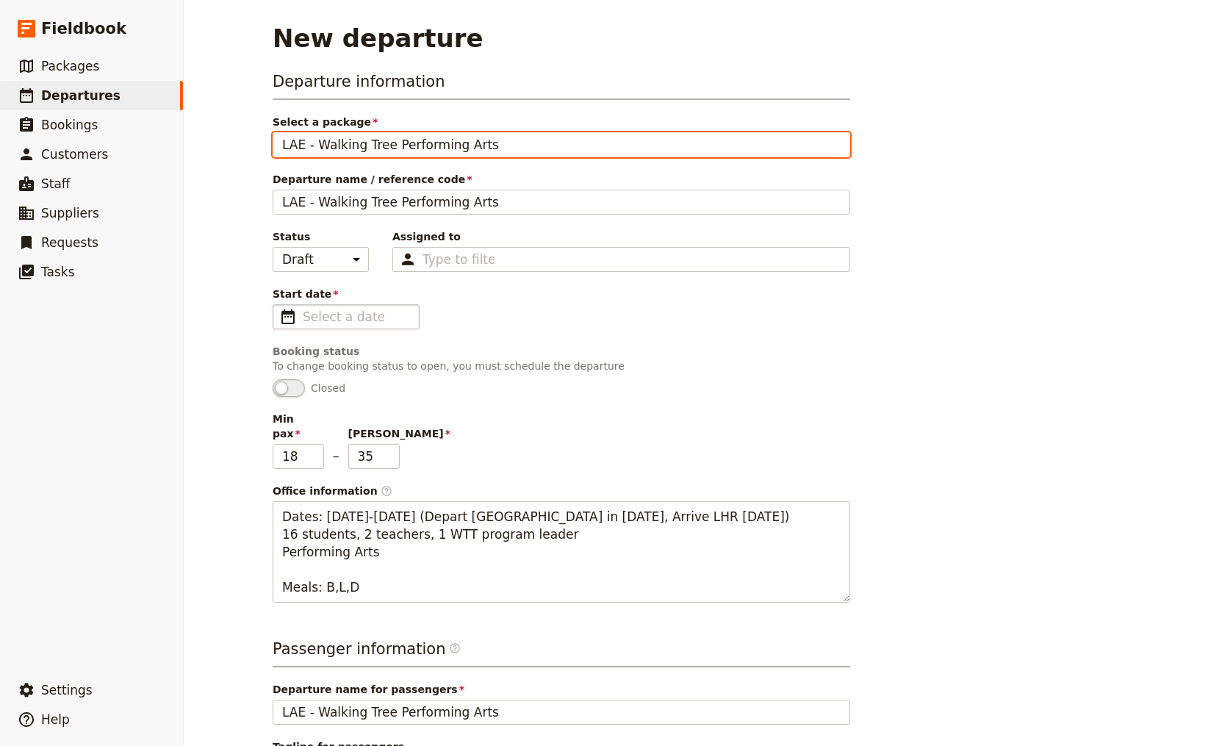
type input "LAE - Walking Tree Performing Arts"
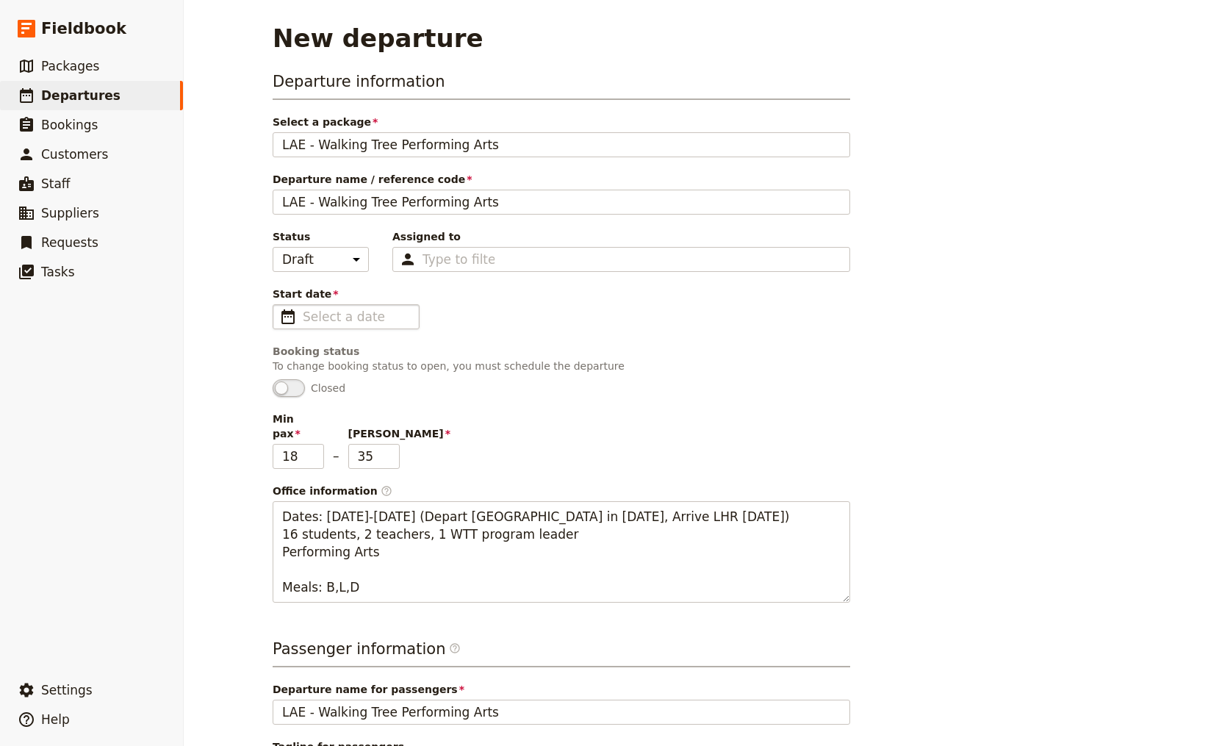
click at [286, 318] on span "​" at bounding box center [288, 317] width 18 height 18
click at [303, 318] on input "Start date ​" at bounding box center [356, 317] width 107 height 18
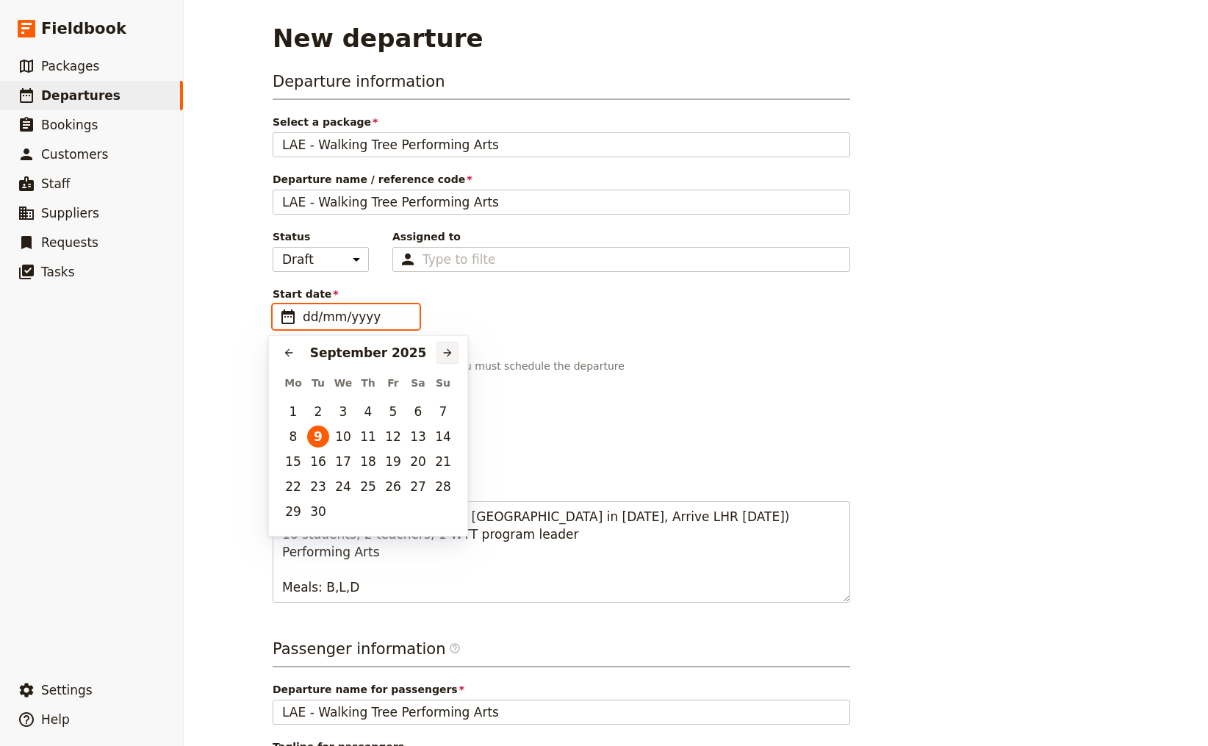
click at [447, 352] on icon "Next month" at bounding box center [448, 353] width 8 height 8
click at [447, 351] on icon "Next month" at bounding box center [448, 353] width 12 height 12
click at [446, 351] on icon "Next month" at bounding box center [448, 353] width 12 height 12
click at [444, 353] on icon "Next month" at bounding box center [448, 353] width 12 height 12
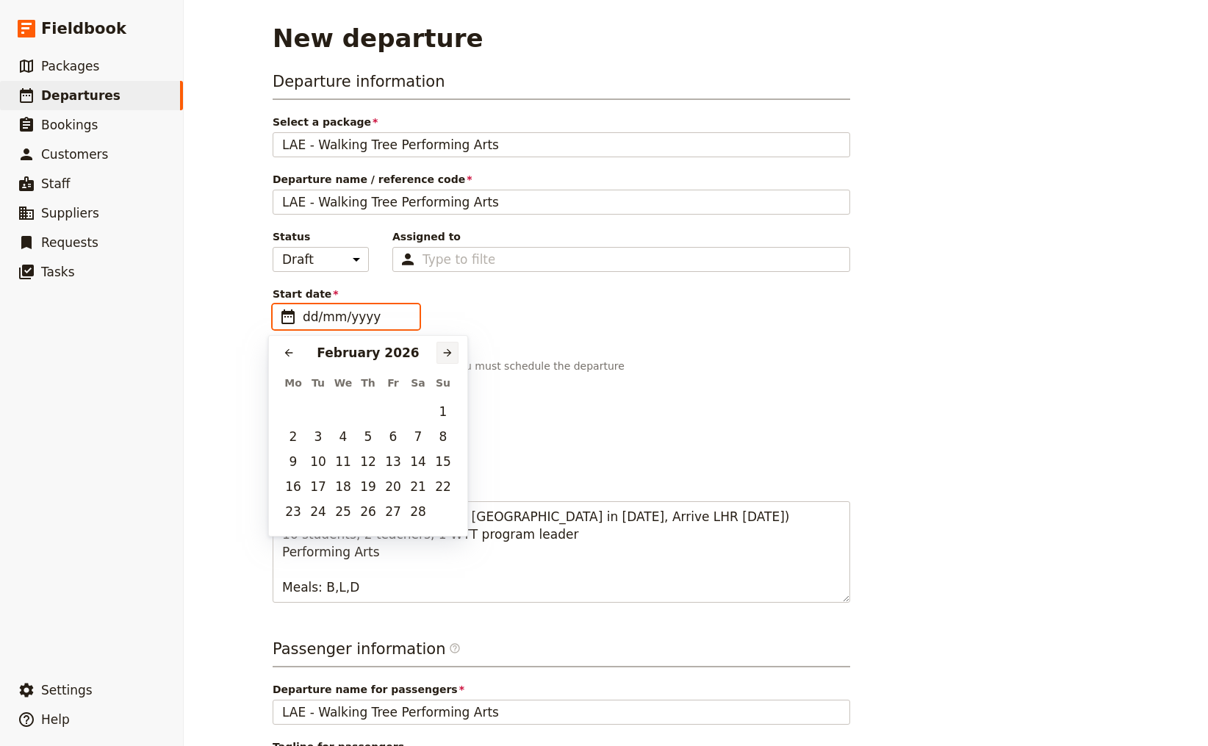
click at [444, 353] on icon "Next month" at bounding box center [448, 353] width 12 height 12
click at [445, 353] on icon "Next month" at bounding box center [448, 353] width 12 height 12
click at [444, 353] on icon "Next month" at bounding box center [448, 353] width 12 height 12
click at [341, 438] on button "10" at bounding box center [343, 437] width 22 height 22
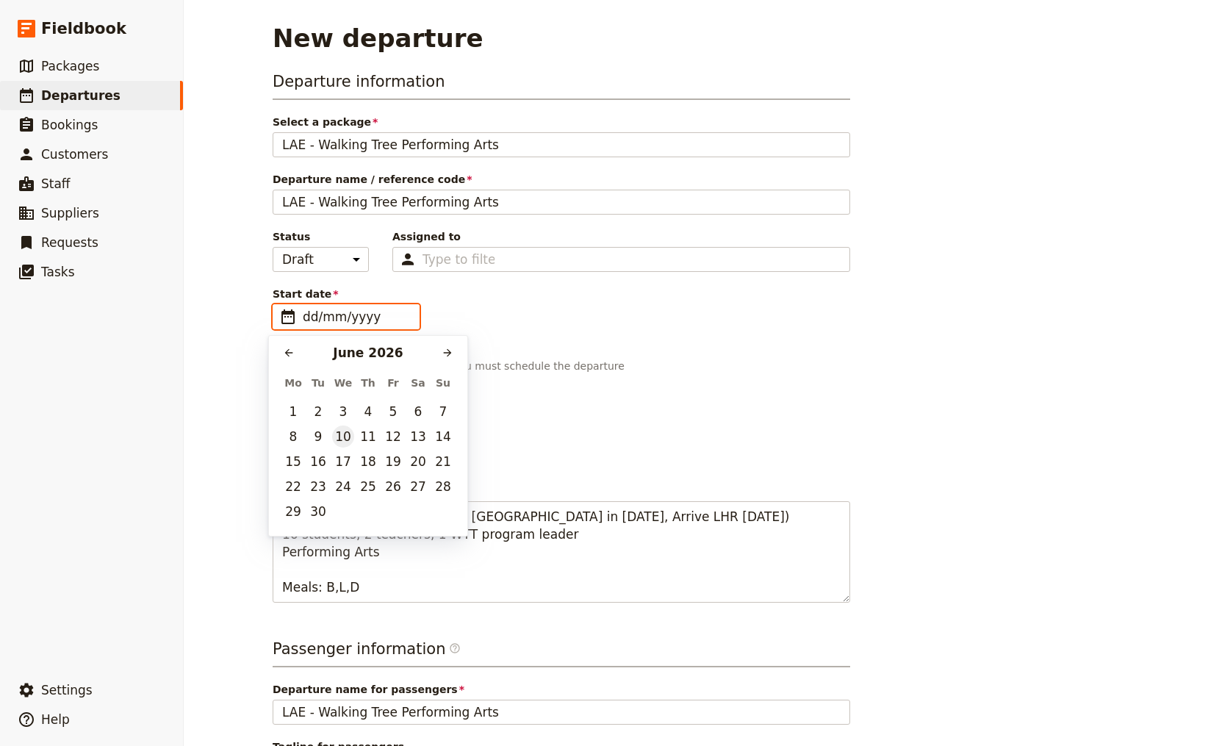
type input "[DATE]"
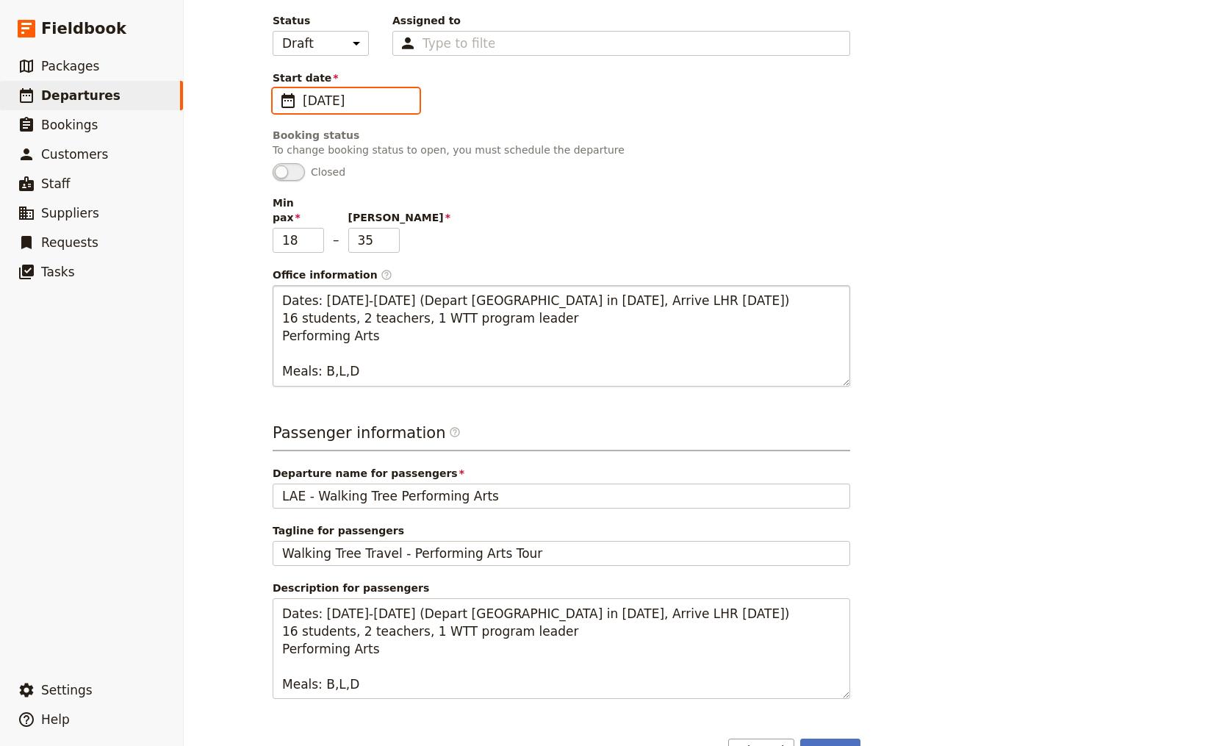
scroll to position [240, 0]
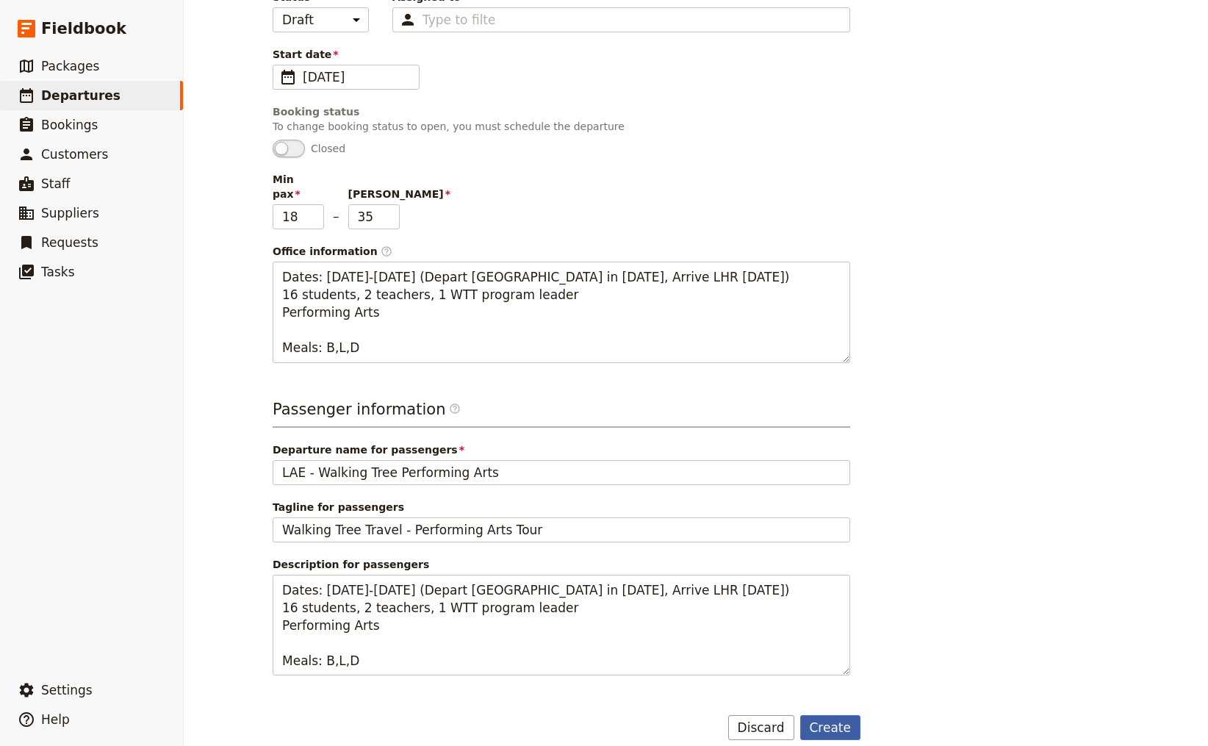
click at [841, 715] on button "Create" at bounding box center [831, 727] width 61 height 25
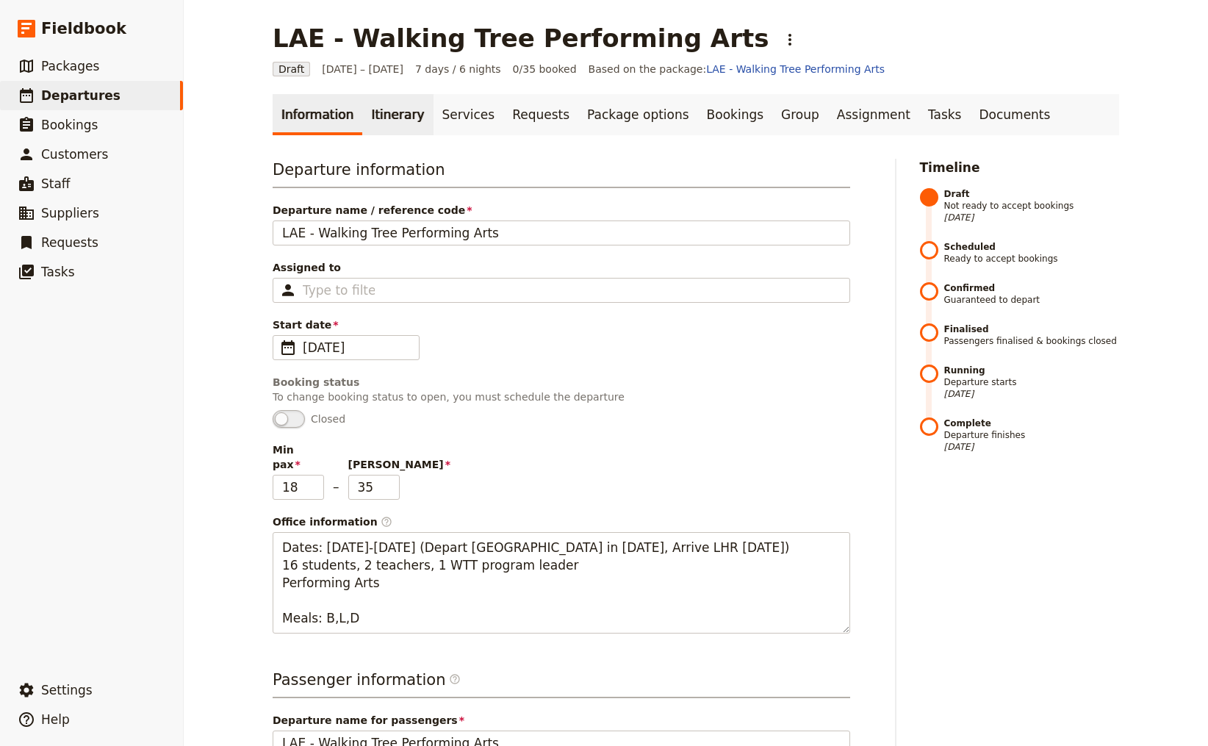
click at [384, 118] on link "Itinerary" at bounding box center [397, 114] width 71 height 41
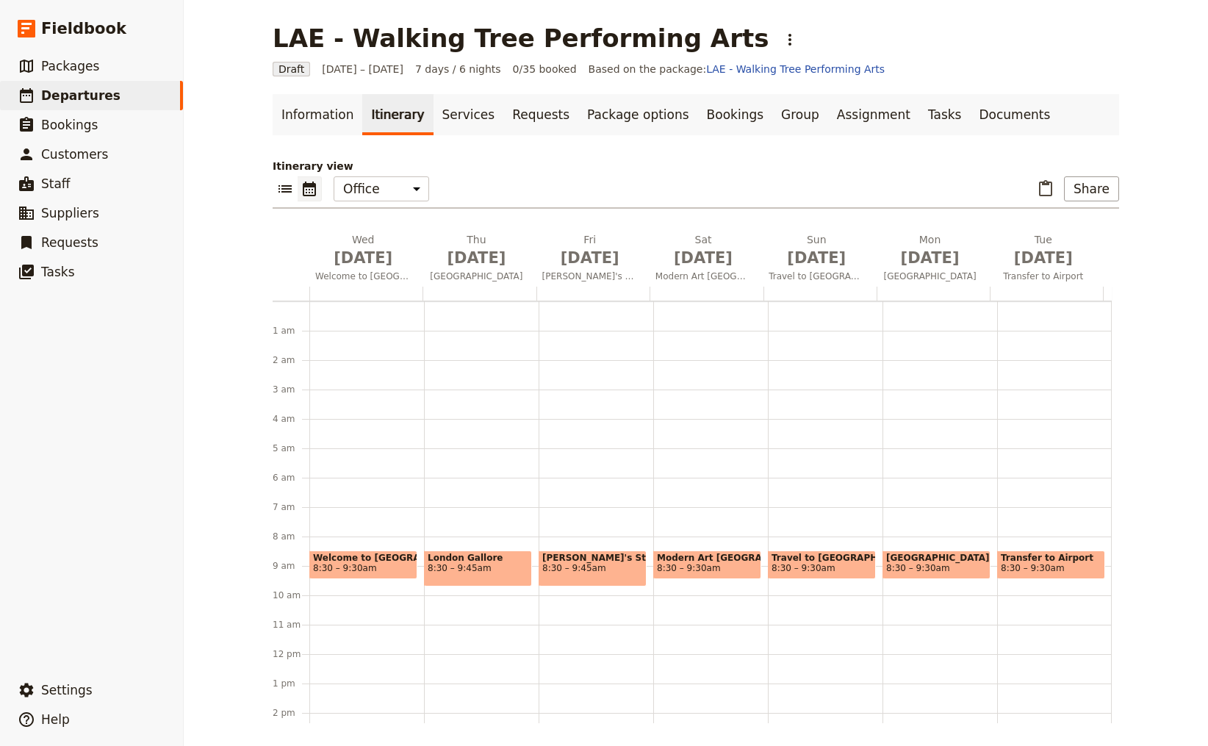
scroll to position [191, 0]
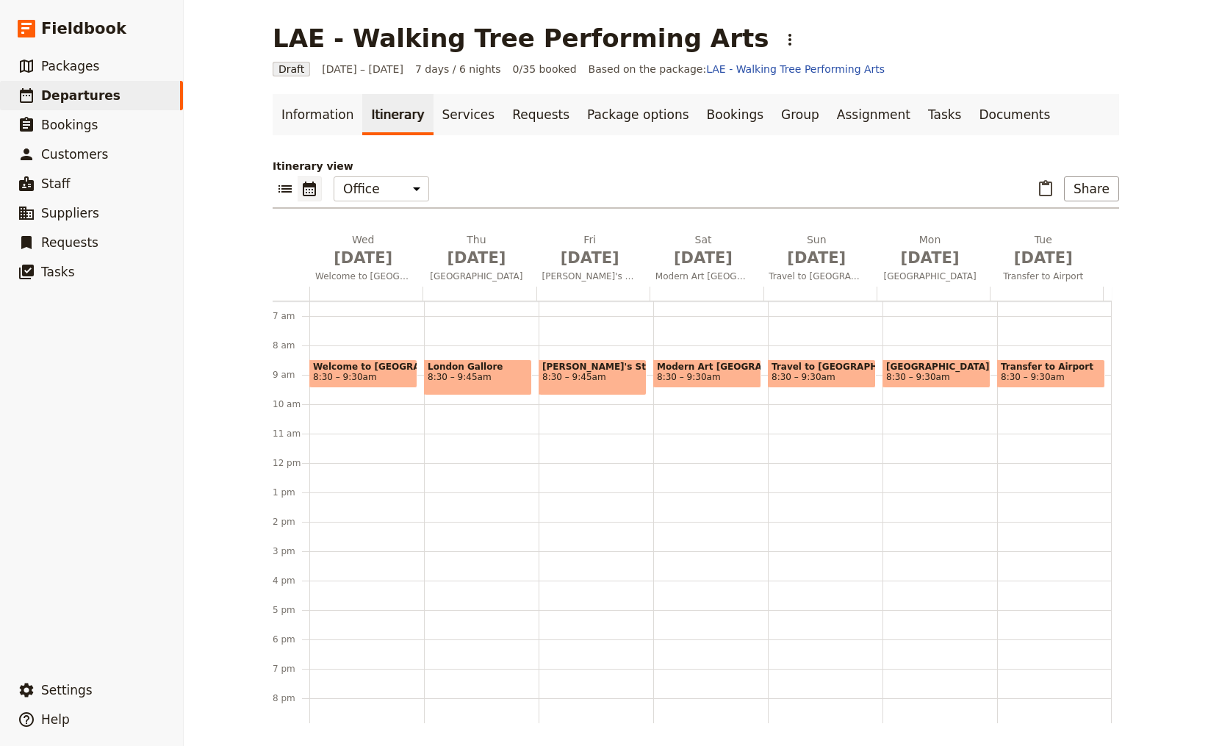
click at [1194, 140] on div "LAE - Walking Tree Performing Arts ​ Draft [DATE] – [DATE] 7 days / 6 nights 0/…" at bounding box center [696, 373] width 1025 height 746
click at [1110, 117] on ul "Information Itinerary Services Requests Package options Bookings Group Assignme…" at bounding box center [696, 114] width 847 height 41
click at [709, 362] on span "Modern Art [GEOGRAPHIC_DATA]" at bounding box center [707, 367] width 101 height 10
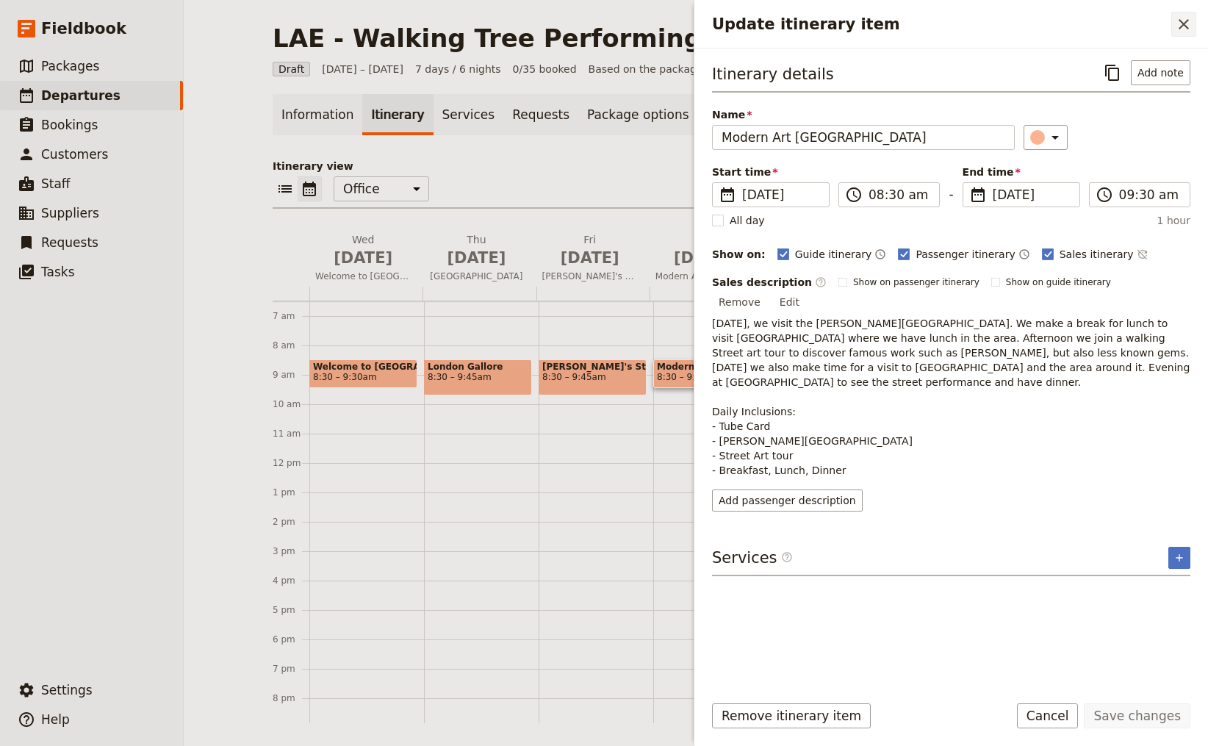
click at [1183, 23] on icon "Close drawer" at bounding box center [1184, 24] width 10 height 10
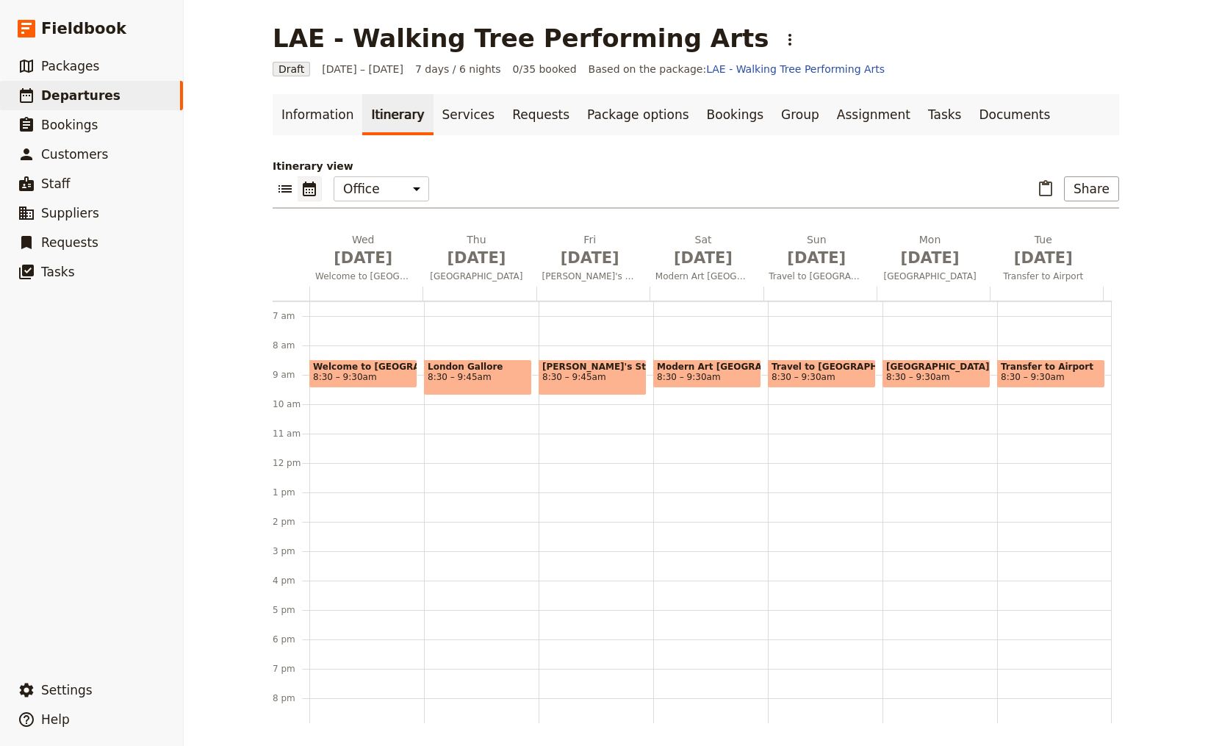
click at [581, 373] on span "8:30 – 9:45am" at bounding box center [592, 377] width 101 height 10
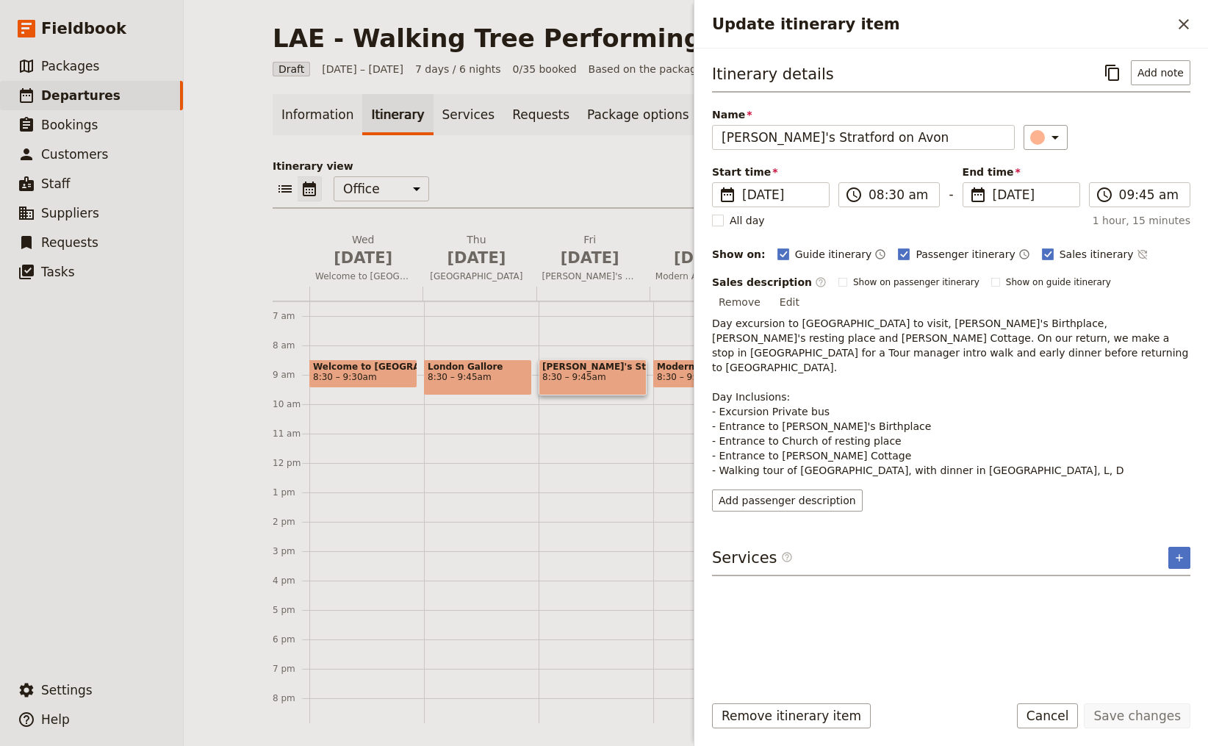
drag, startPoint x: 1189, startPoint y: 21, endPoint x: 1174, endPoint y: 21, distance: 15.4
click at [1189, 21] on icon "Close drawer" at bounding box center [1184, 24] width 18 height 18
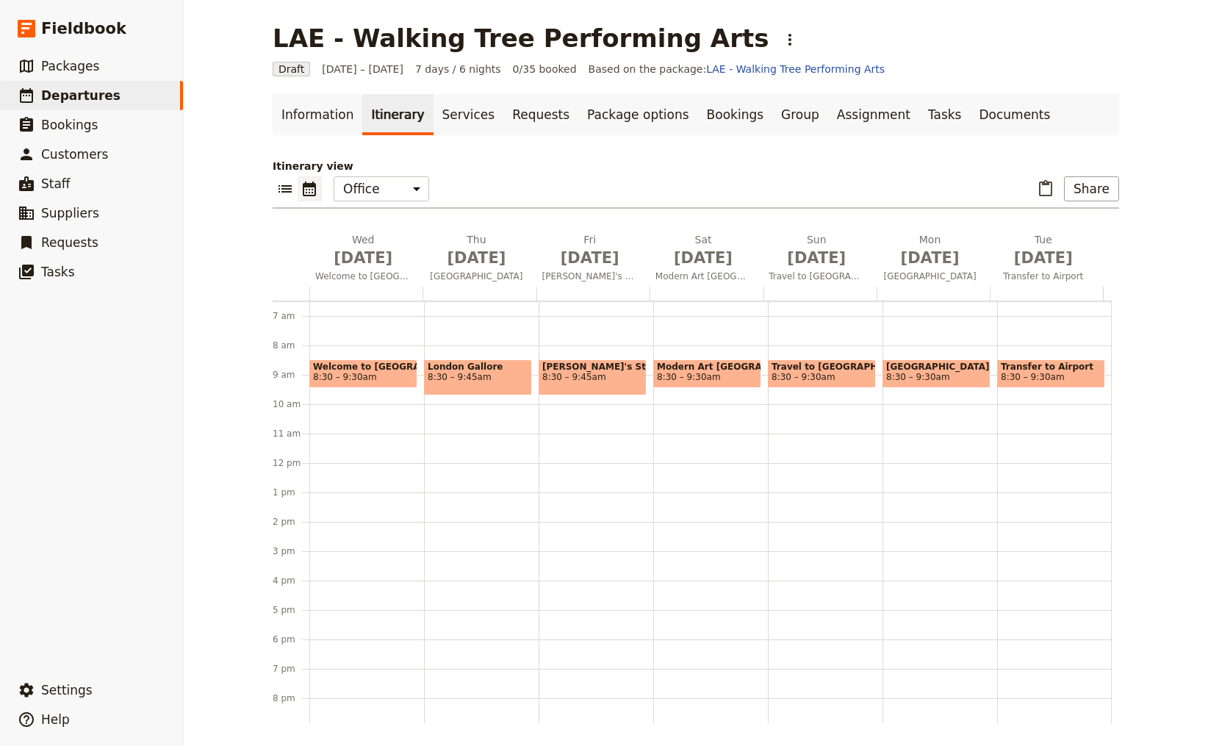
click at [462, 376] on span "8:30 – 9:45am" at bounding box center [478, 377] width 101 height 10
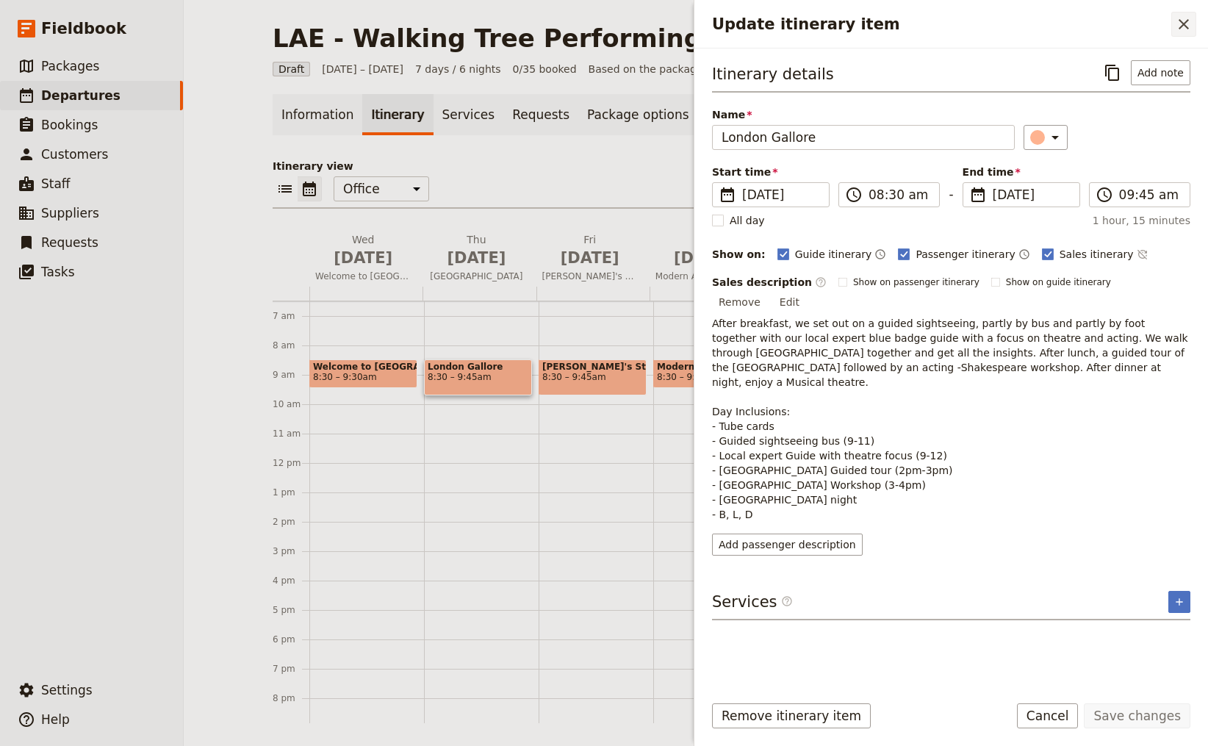
click at [1185, 22] on icon "Close drawer" at bounding box center [1184, 24] width 10 height 10
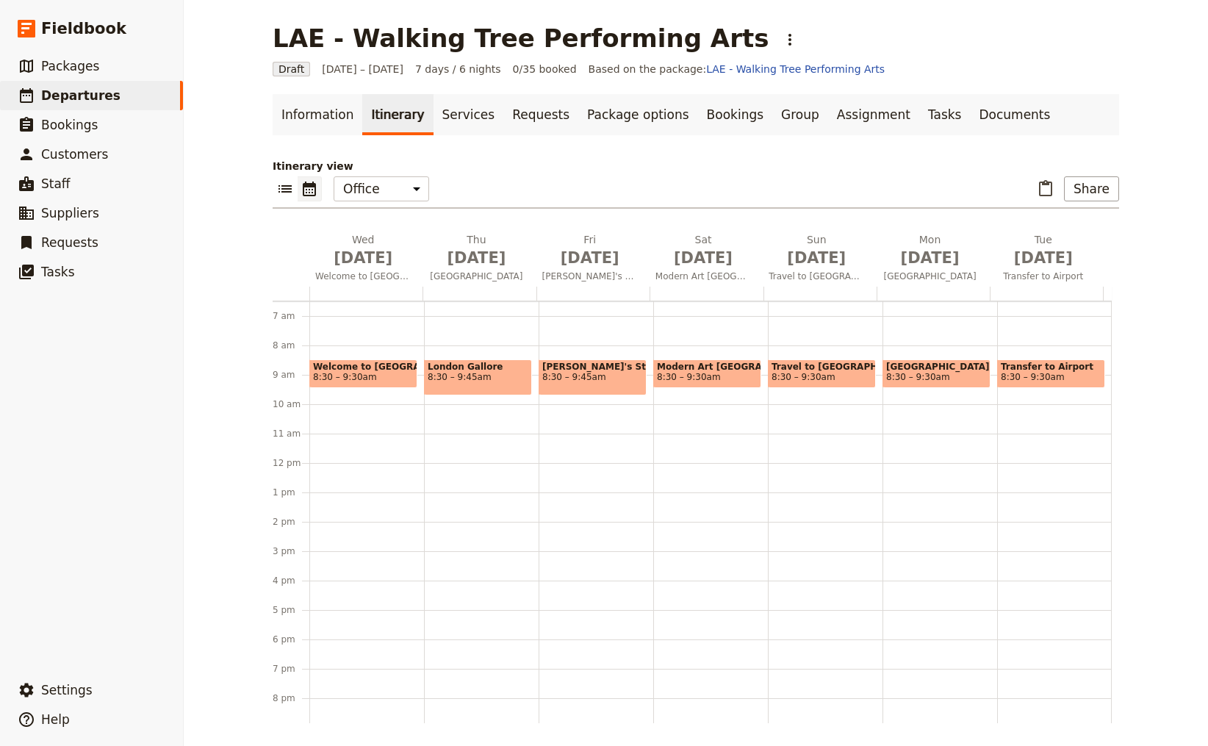
click at [705, 372] on span "8:30 – 9:30am" at bounding box center [707, 377] width 101 height 10
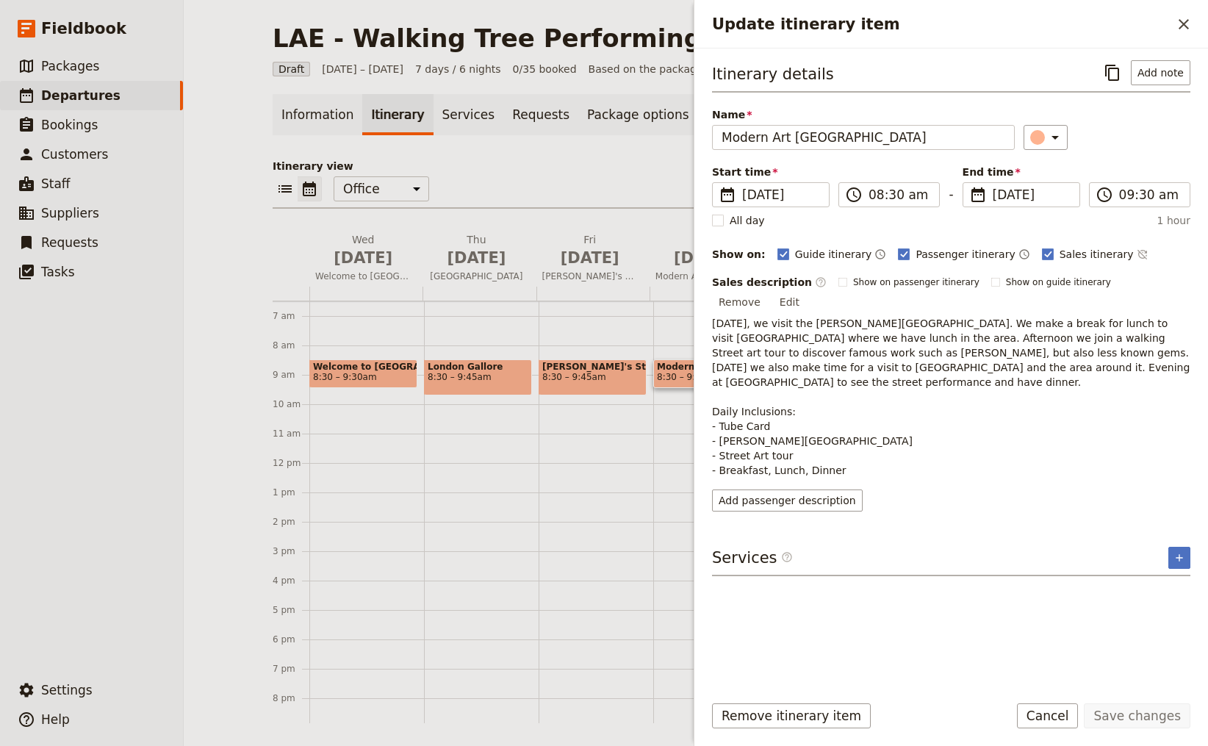
click at [680, 183] on div "​ ​ Office Guide Passenger Sales ​ Share" at bounding box center [696, 192] width 847 height 32
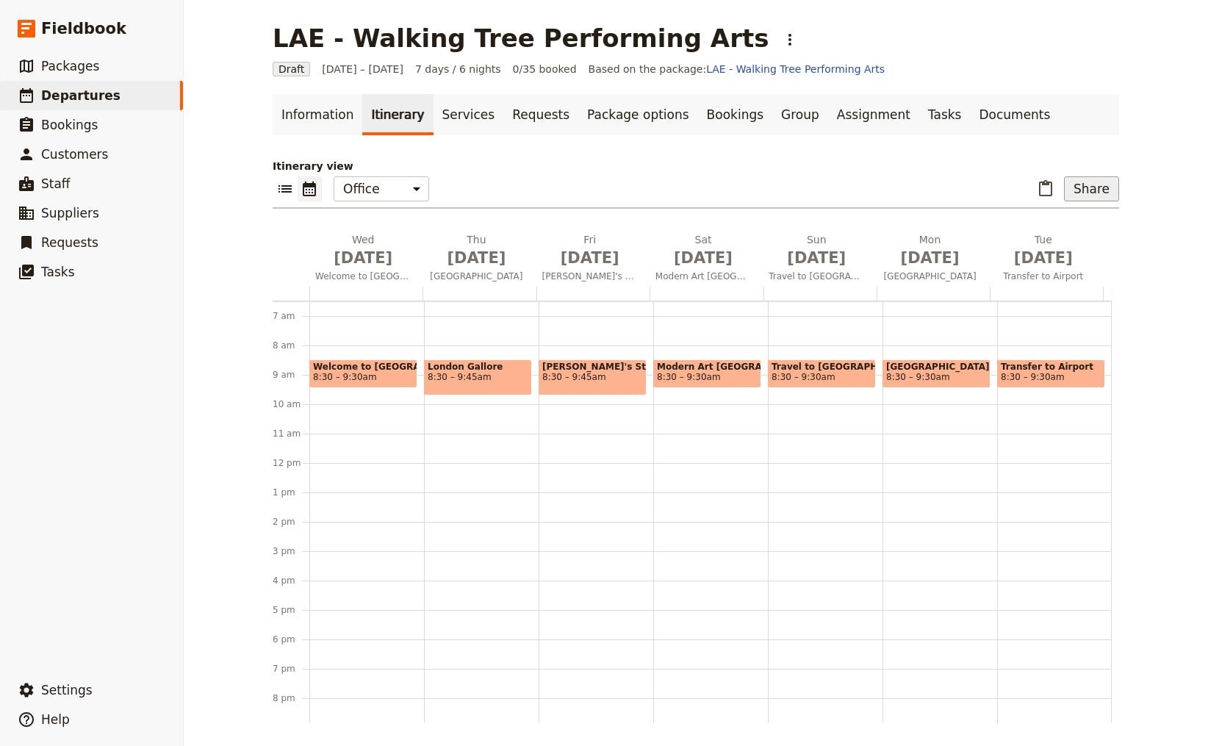
click at [1084, 185] on button "Share" at bounding box center [1091, 188] width 55 height 25
click at [1066, 265] on span "Sales Brochure" at bounding box center [1044, 262] width 77 height 15
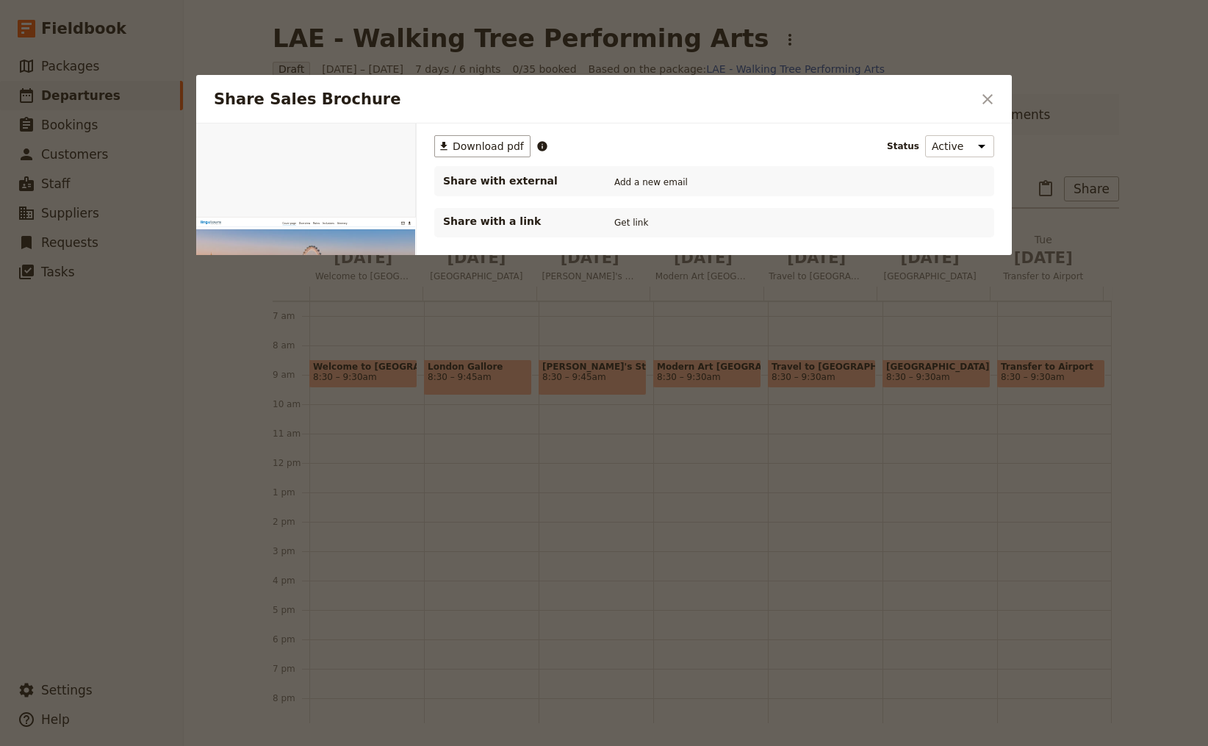
scroll to position [0, 0]
click at [471, 144] on span "Download pdf" at bounding box center [488, 146] width 71 height 15
click at [988, 97] on icon "Close dialog" at bounding box center [988, 99] width 18 height 18
